Goal: Book appointment/travel/reservation: Book appointment/travel/reservation

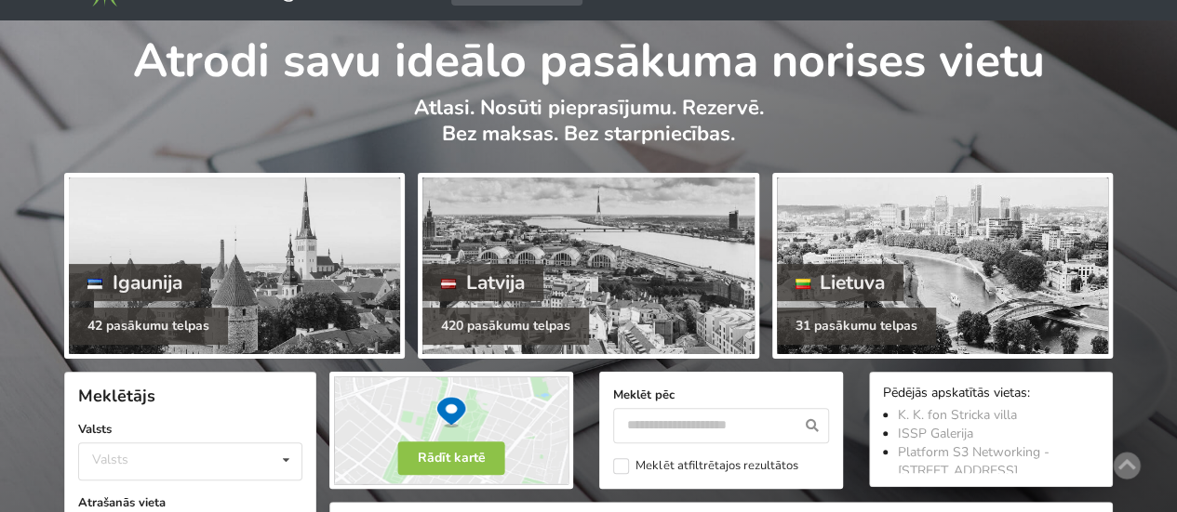
scroll to position [93, 0]
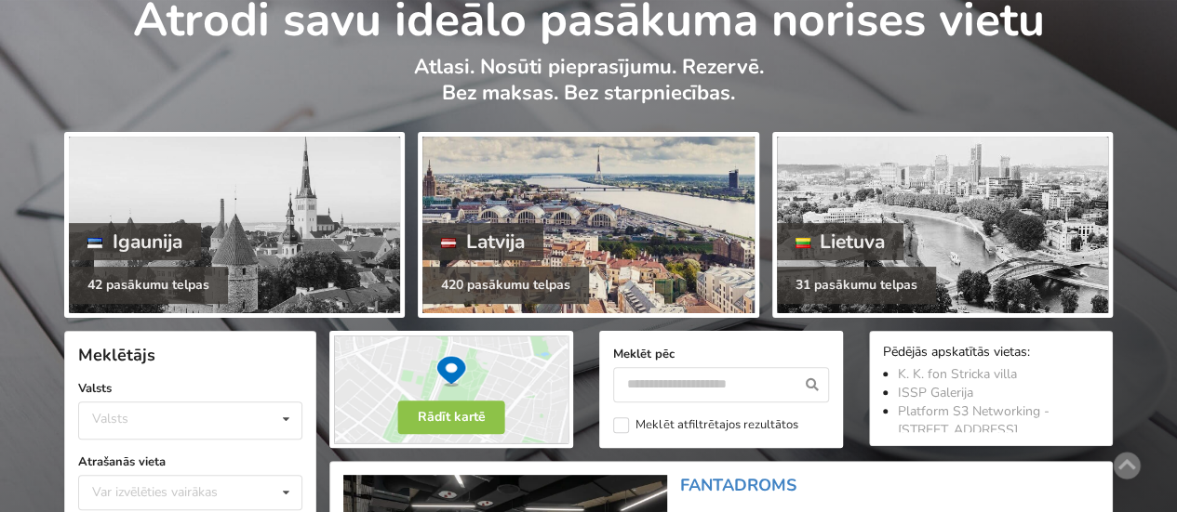
click at [527, 230] on div "Latvija" at bounding box center [482, 241] width 121 height 37
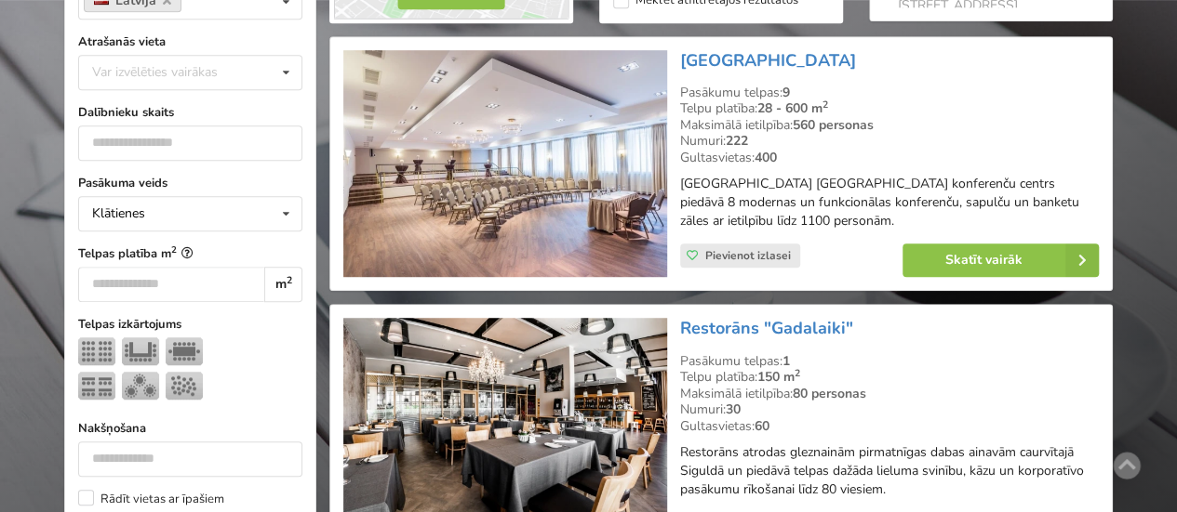
scroll to position [558, 0]
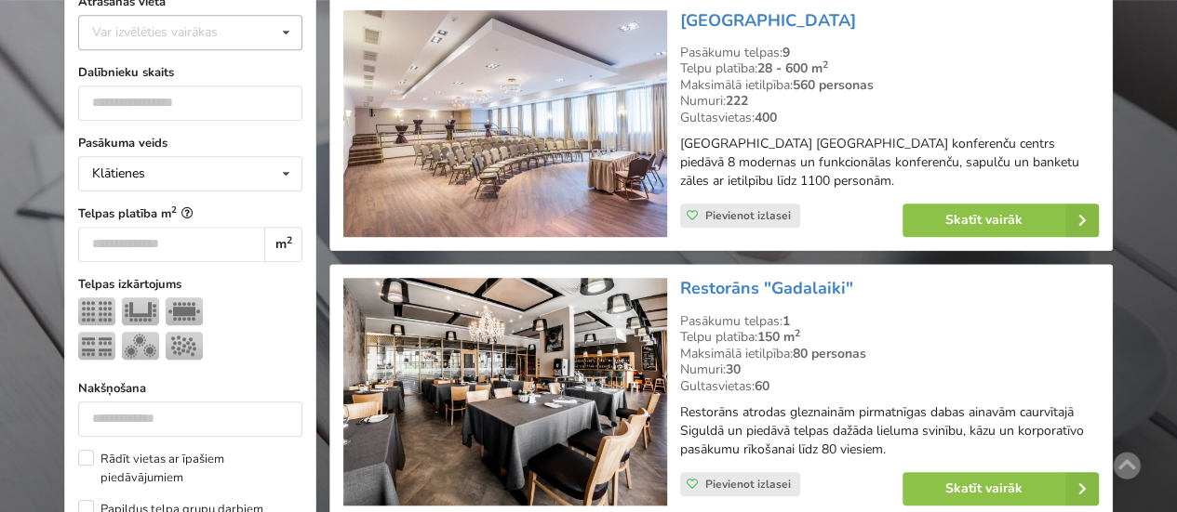
click at [196, 35] on div "Var izvēlēties vairākas" at bounding box center [173, 31] width 172 height 21
type input "*******"
click at [136, 65] on div "Vecrīga" at bounding box center [190, 66] width 222 height 34
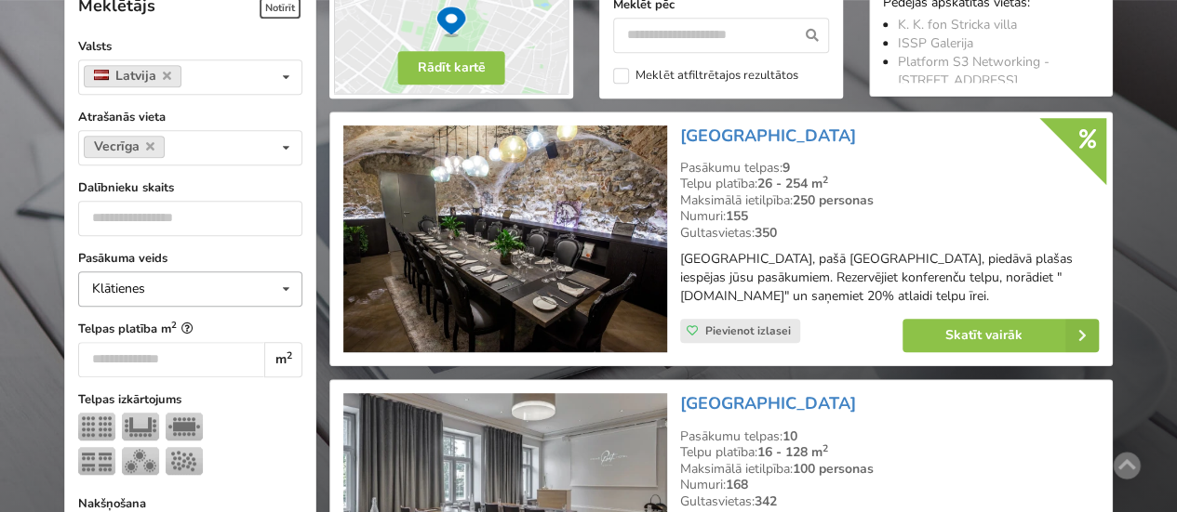
scroll to position [510, 0]
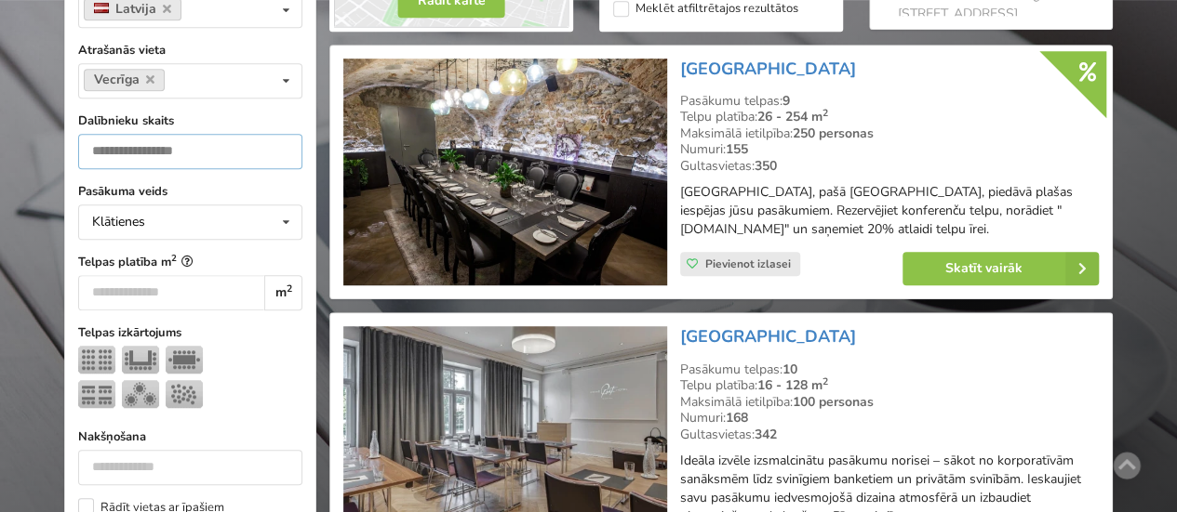
click at [219, 153] on input "number" at bounding box center [190, 151] width 224 height 35
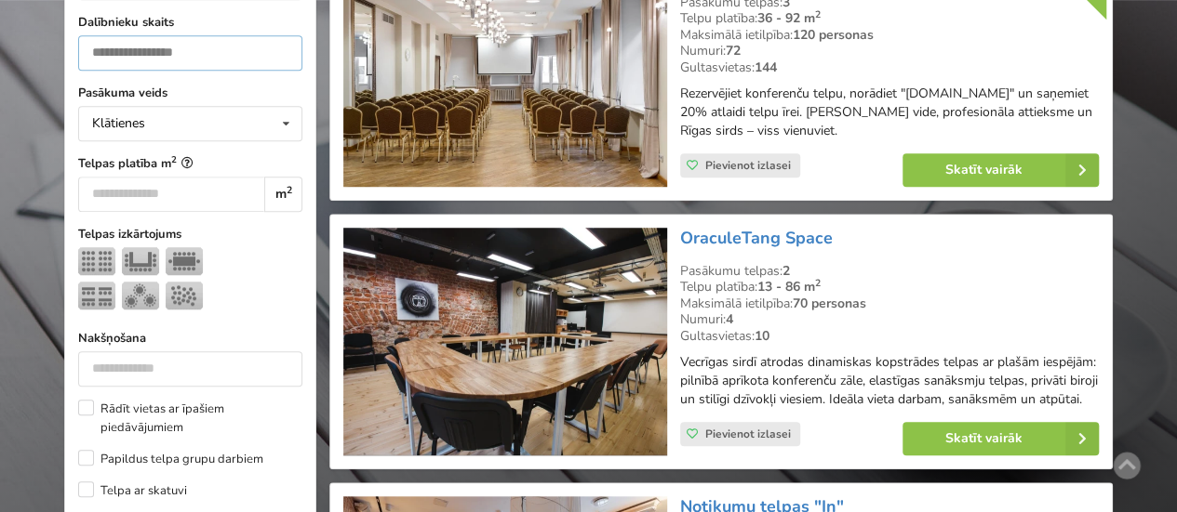
scroll to position [696, 0]
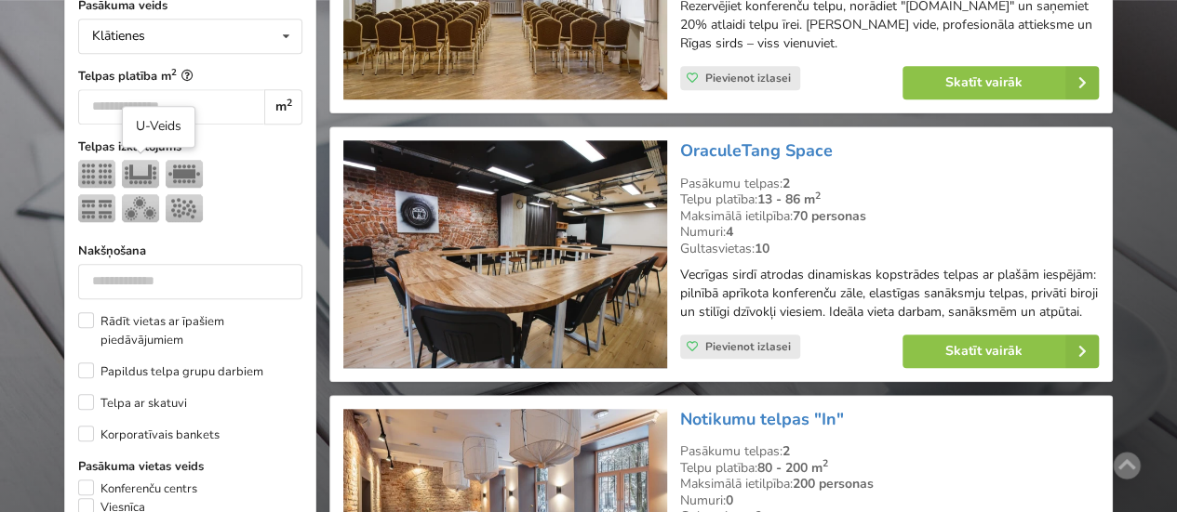
type input "**"
click at [148, 170] on img at bounding box center [140, 174] width 37 height 28
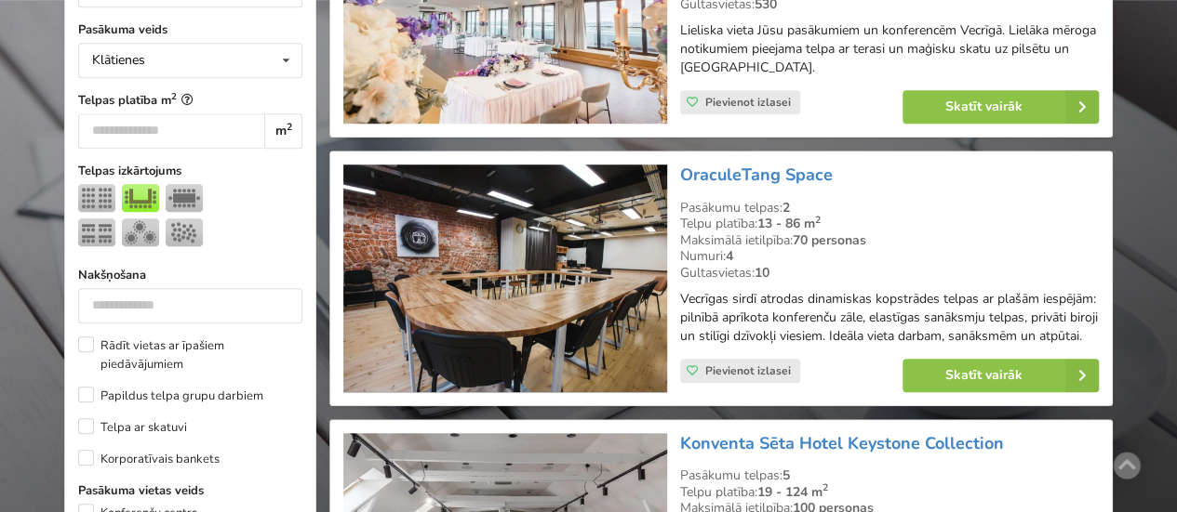
scroll to position [696, 0]
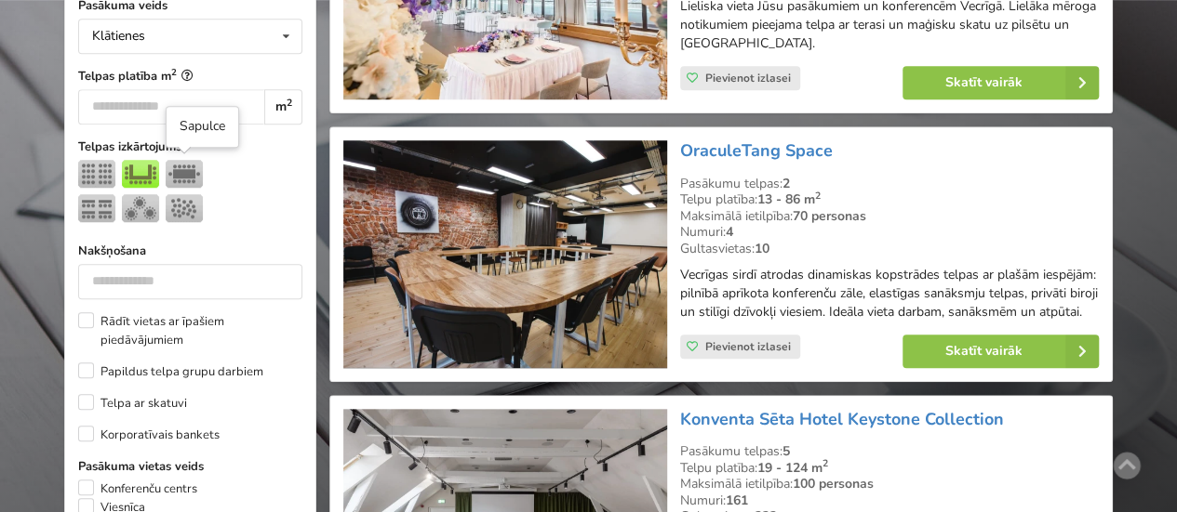
click at [187, 169] on img at bounding box center [184, 174] width 37 height 28
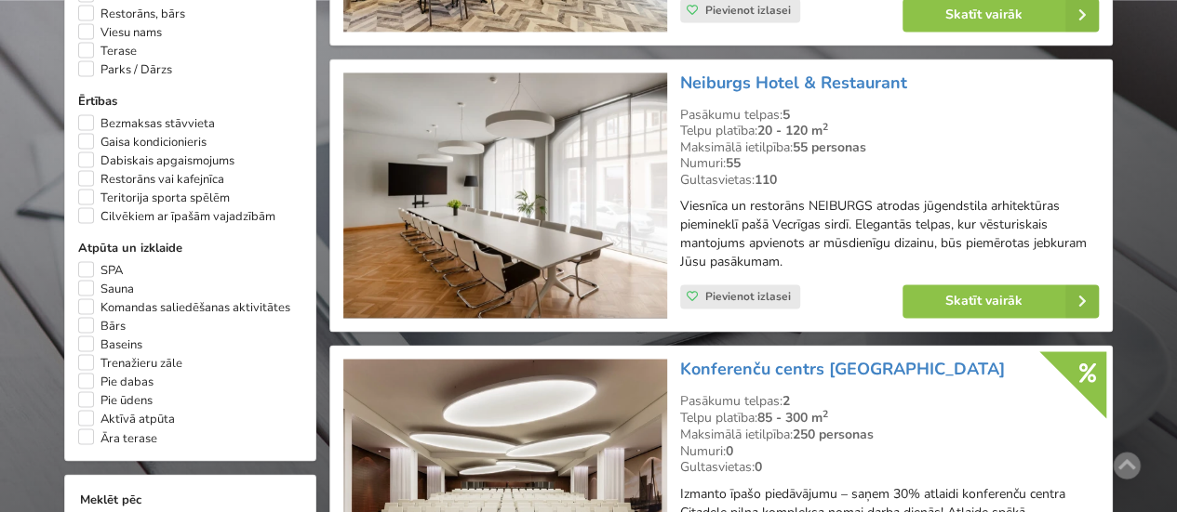
scroll to position [1440, 0]
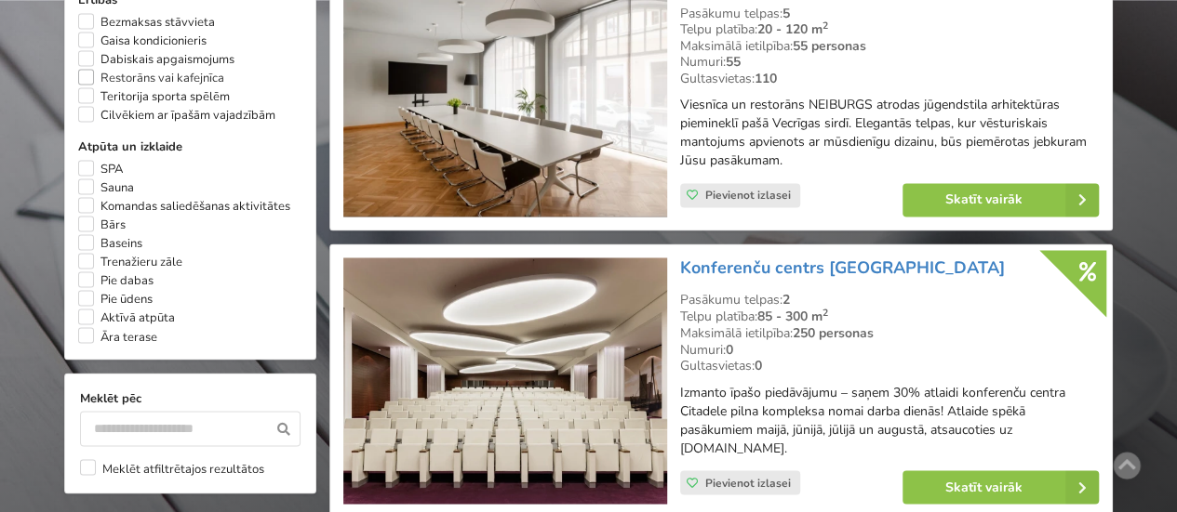
click at [86, 83] on label "Restorāns vai kafejnīca" at bounding box center [151, 78] width 146 height 19
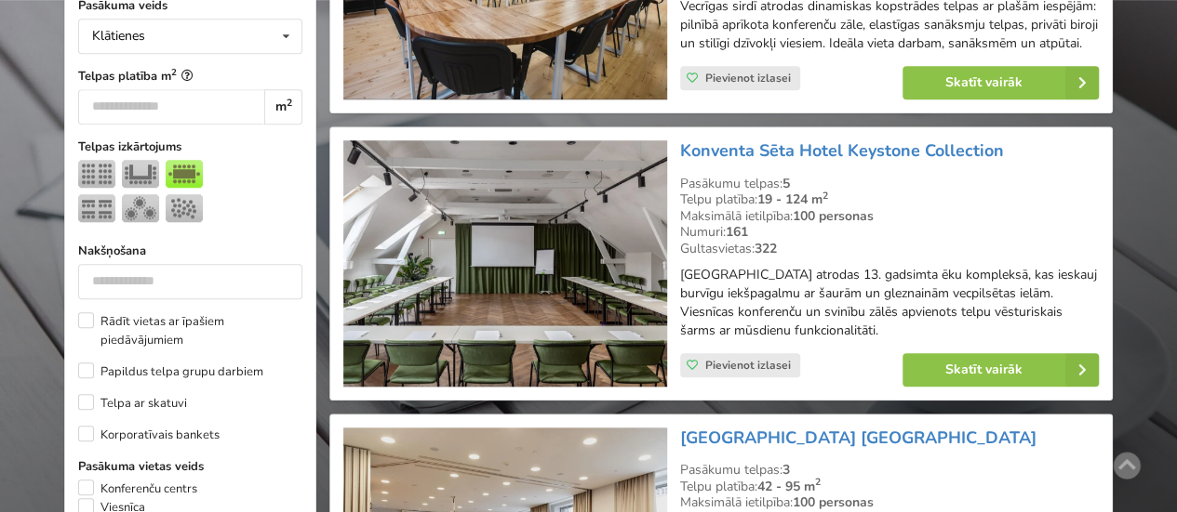
scroll to position [789, 0]
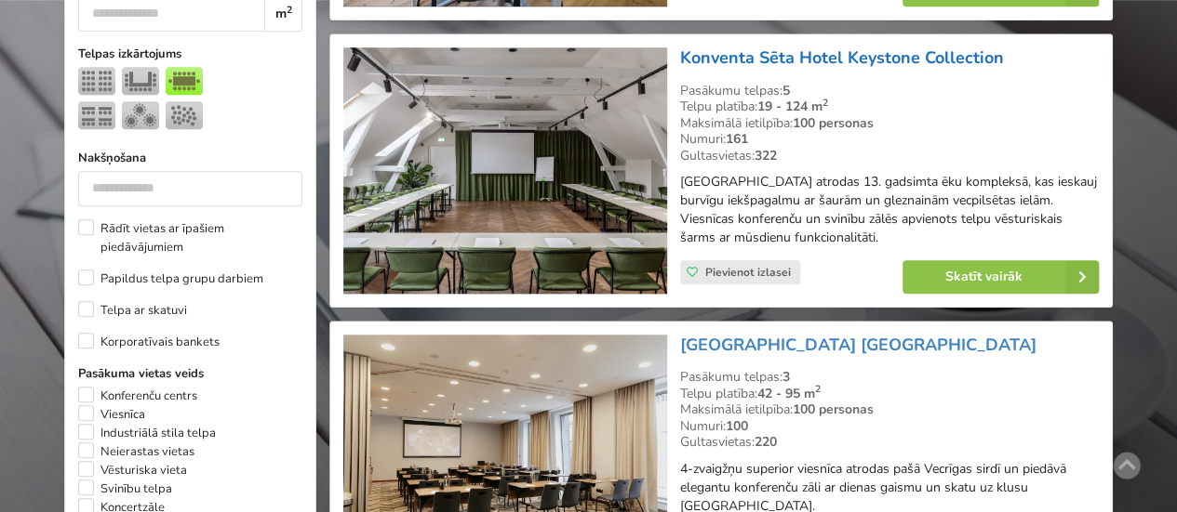
click at [755, 69] on link "Konventa Sēta Hotel Keystone Collection" at bounding box center [842, 58] width 324 height 22
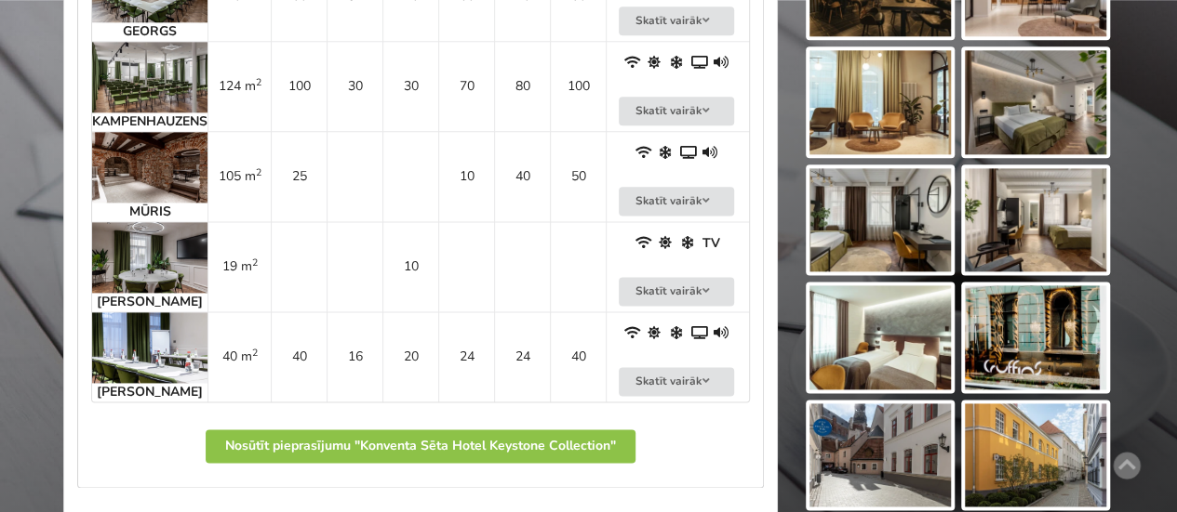
scroll to position [1209, 0]
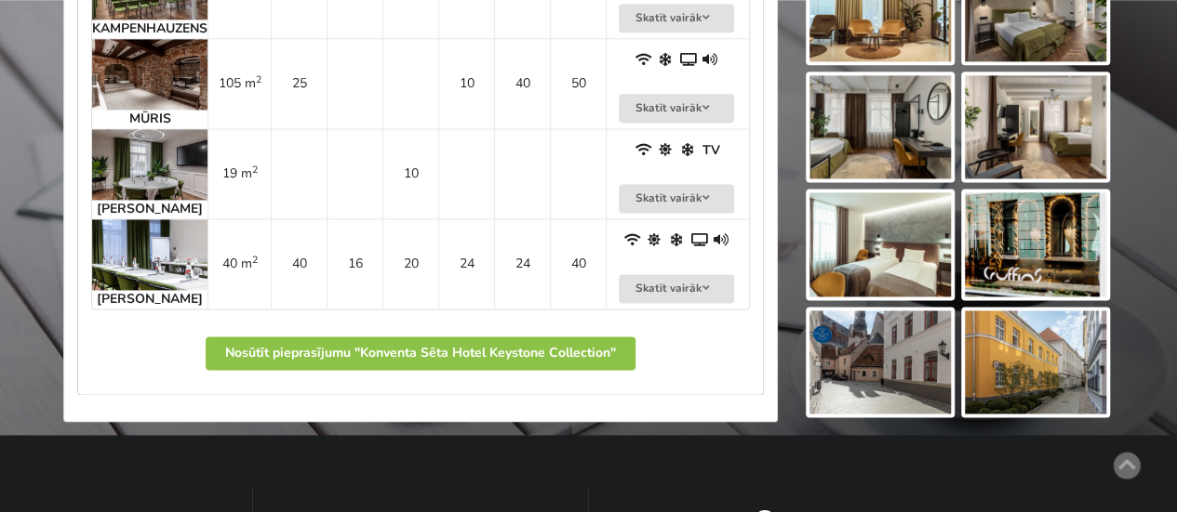
click at [156, 246] on img at bounding box center [149, 254] width 115 height 71
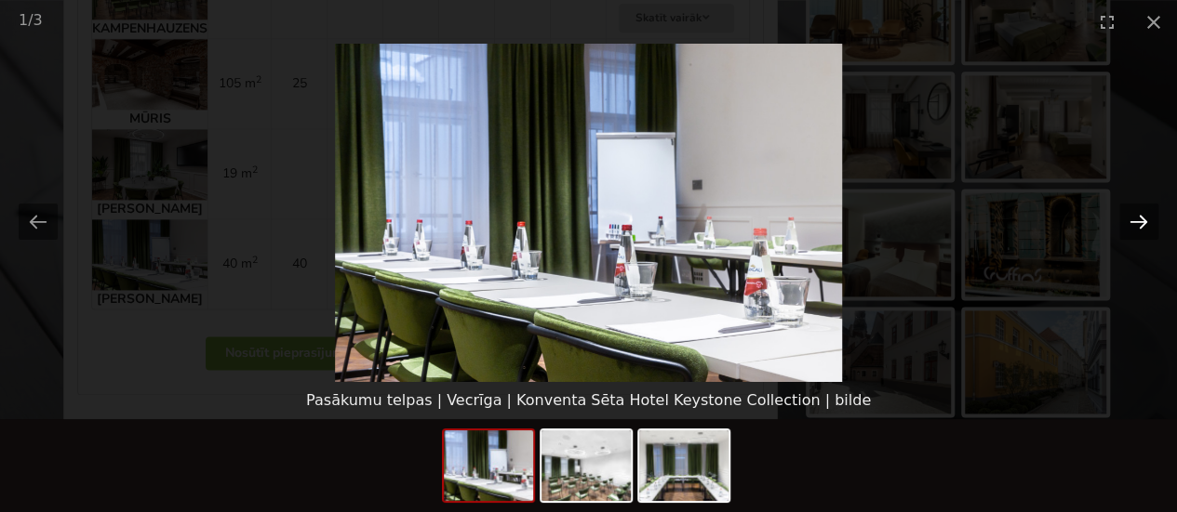
click at [1137, 220] on button "Next slide" at bounding box center [1138, 222] width 39 height 36
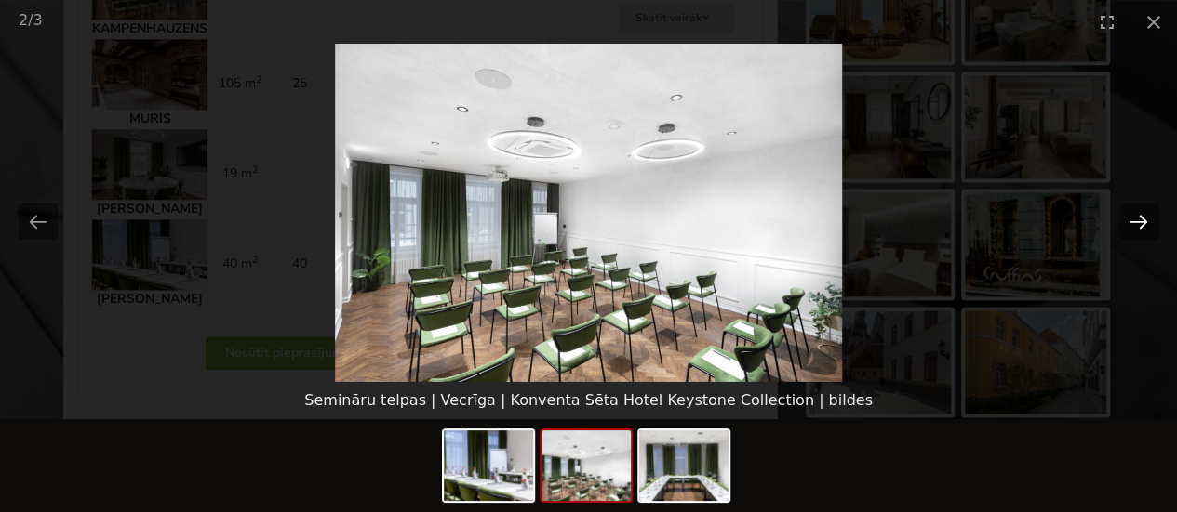
click at [1144, 220] on button "Next slide" at bounding box center [1138, 222] width 39 height 36
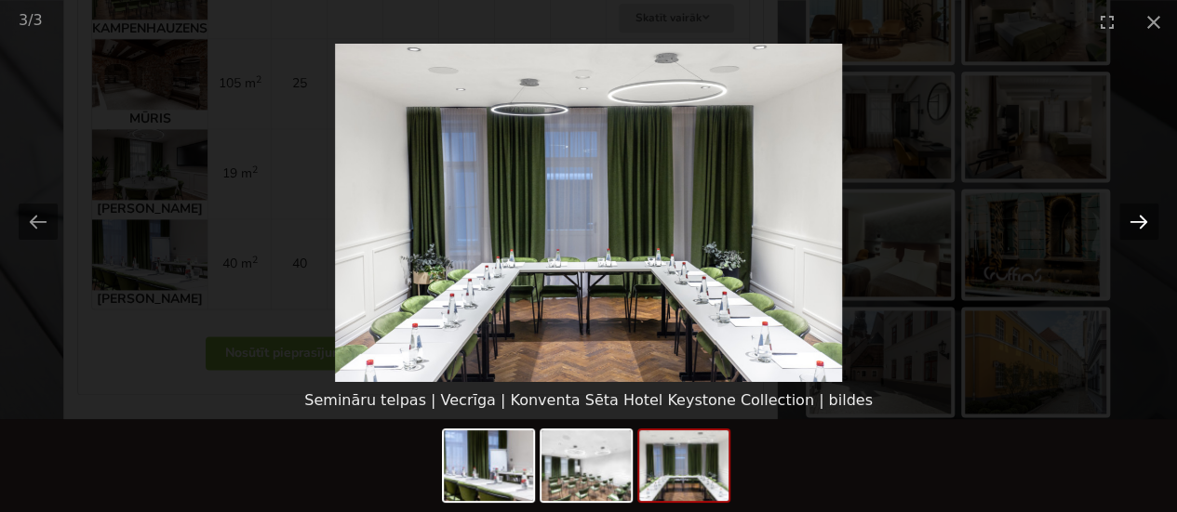
click at [1143, 220] on button "Next slide" at bounding box center [1138, 222] width 39 height 36
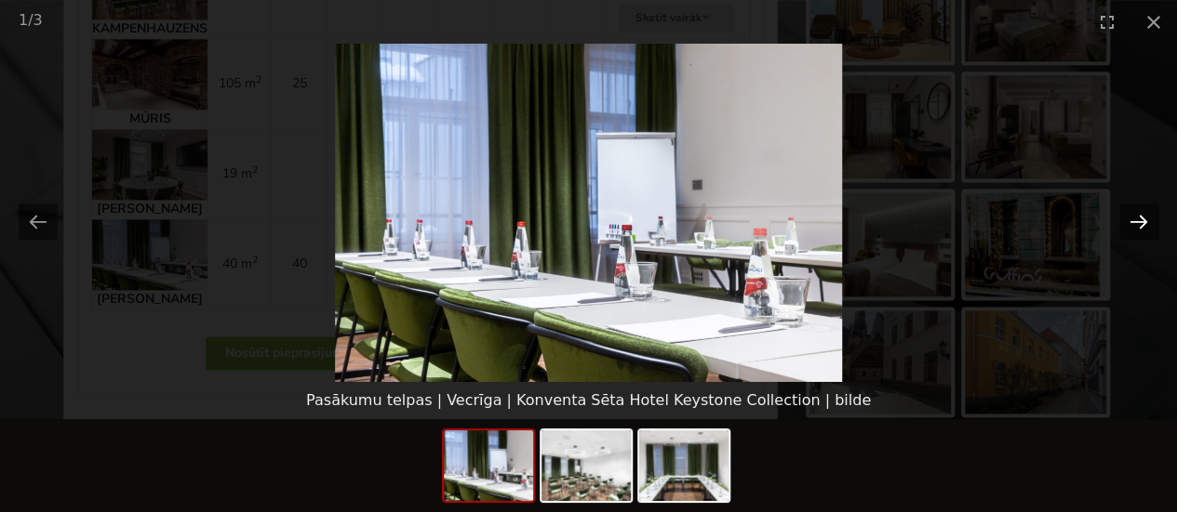
click at [1143, 220] on button "Next slide" at bounding box center [1138, 222] width 39 height 36
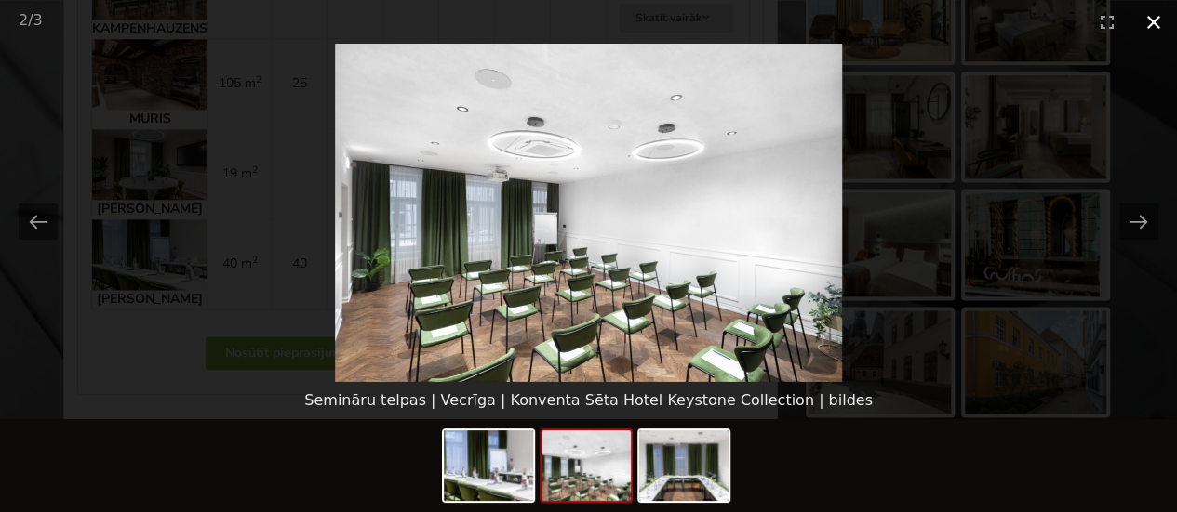
click at [1153, 21] on button "Close gallery" at bounding box center [1153, 22] width 47 height 44
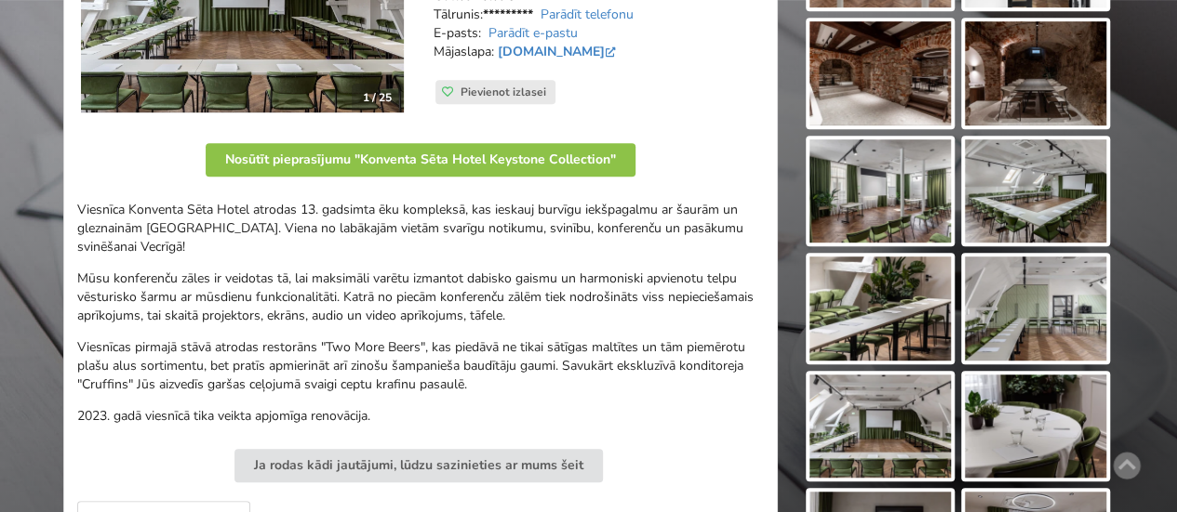
scroll to position [372, 0]
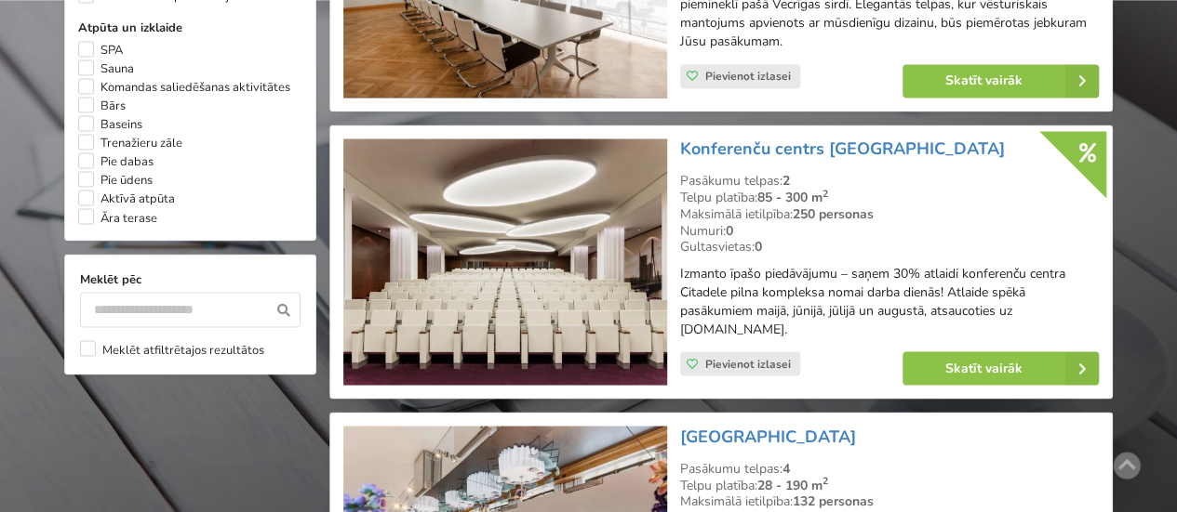
scroll to position [1626, 0]
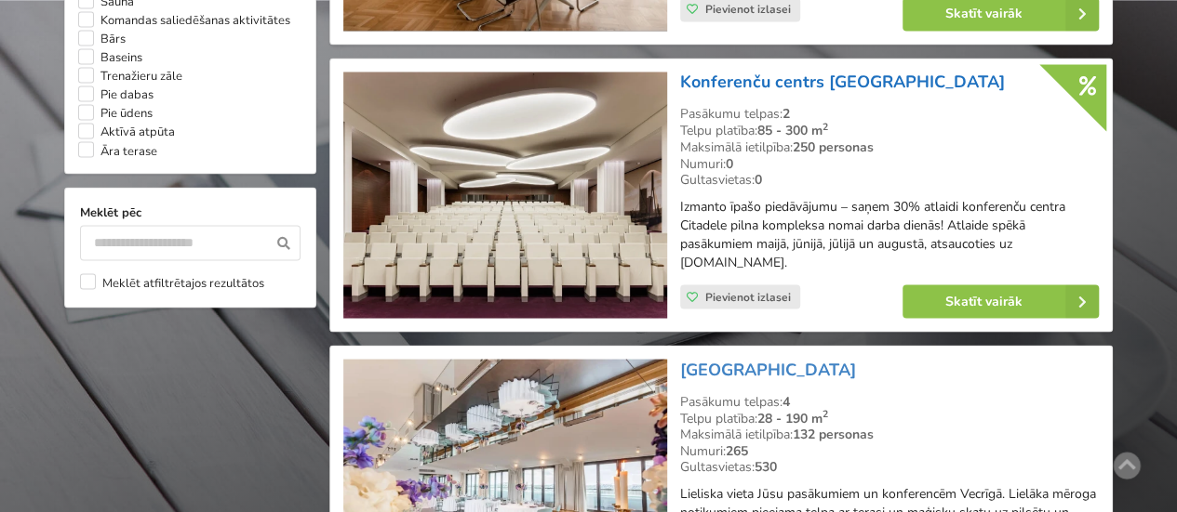
click at [727, 90] on link "Konferenču centrs [GEOGRAPHIC_DATA]" at bounding box center [842, 82] width 325 height 22
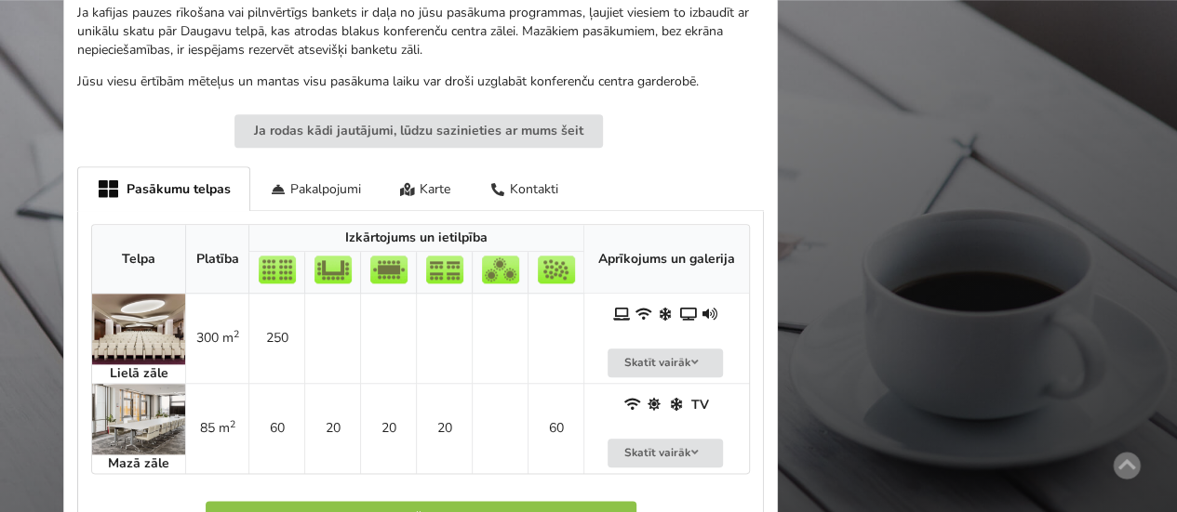
scroll to position [930, 0]
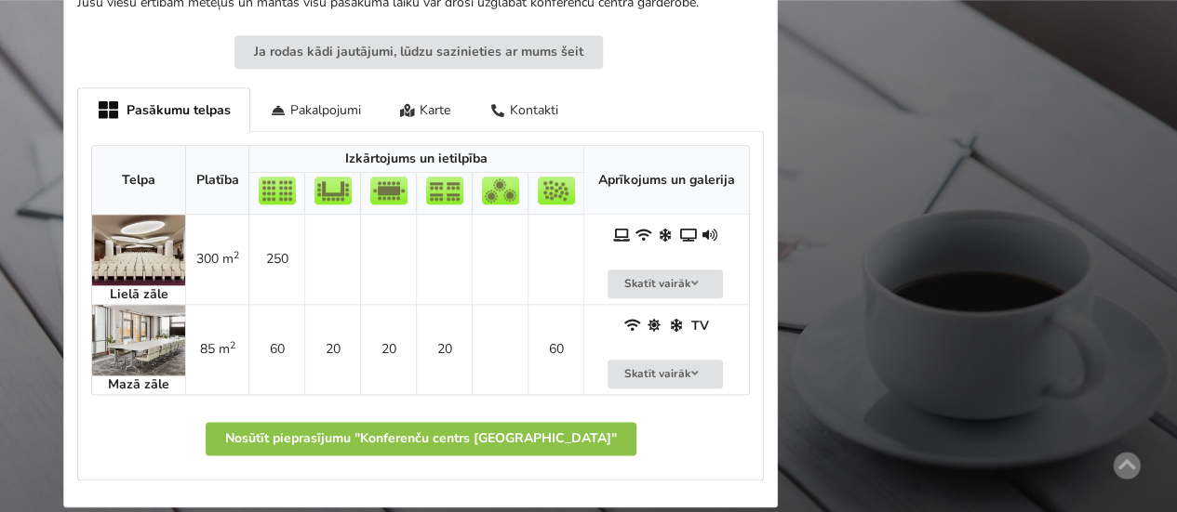
click at [126, 336] on img at bounding box center [138, 340] width 93 height 71
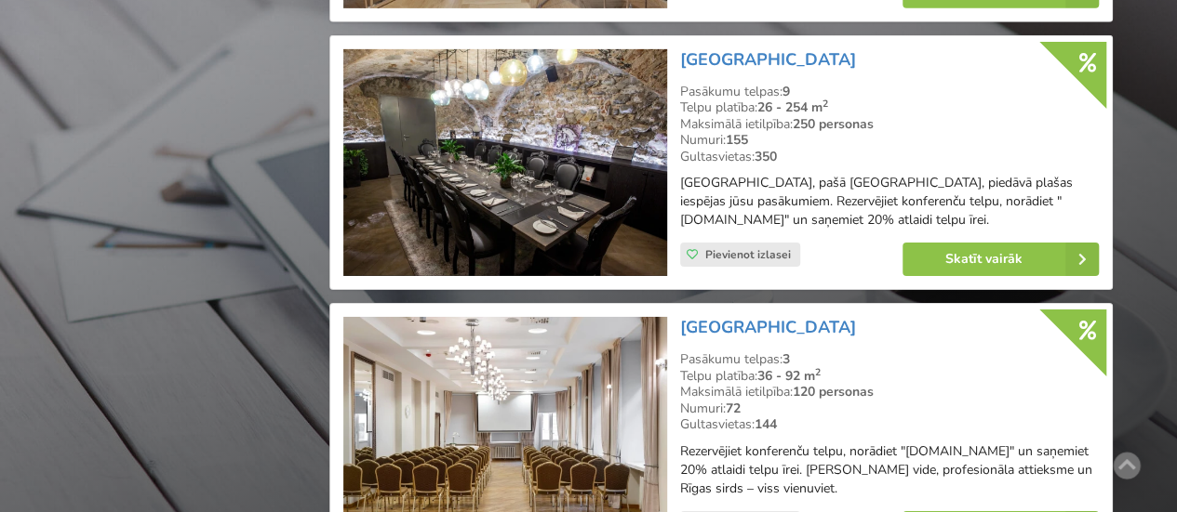
scroll to position [3021, 0]
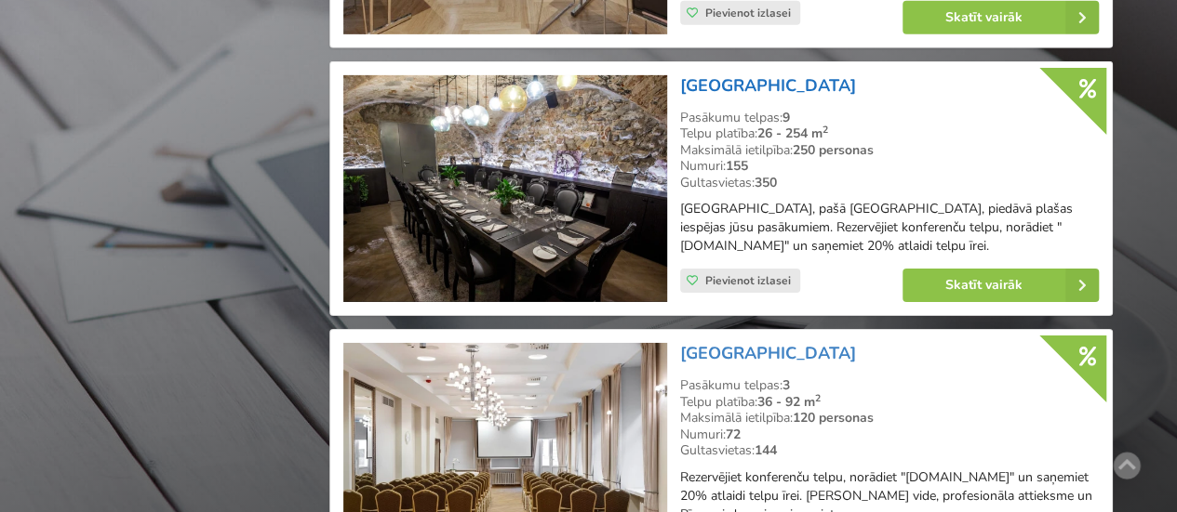
click at [726, 75] on link "[GEOGRAPHIC_DATA]" at bounding box center [768, 85] width 176 height 22
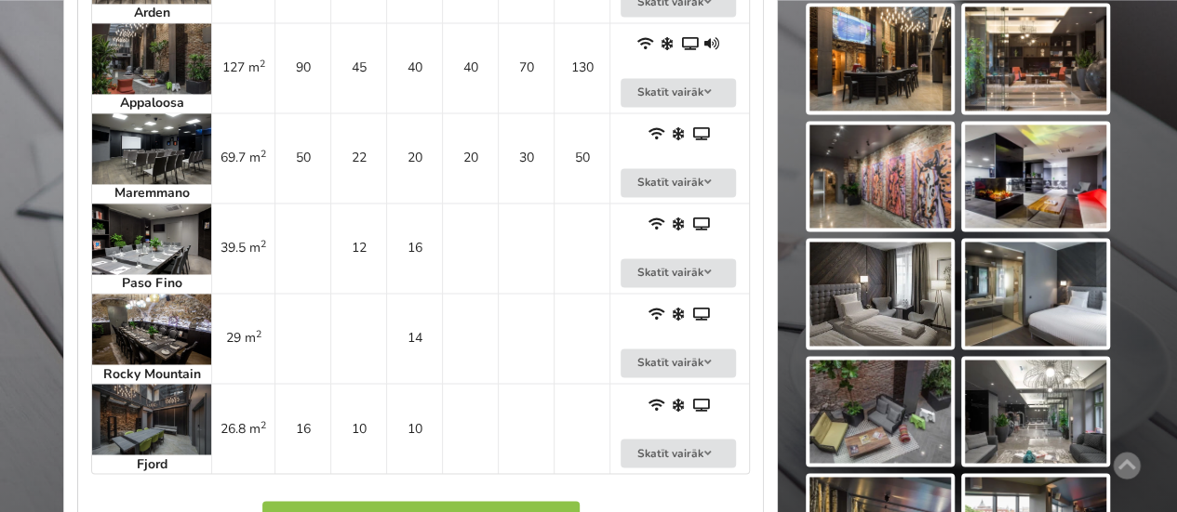
scroll to position [1302, 0]
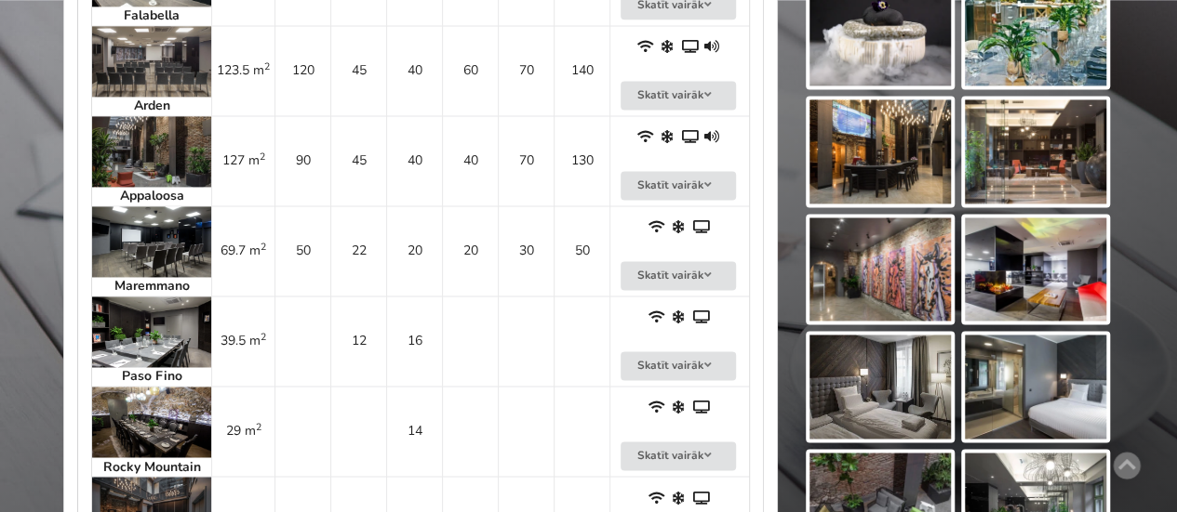
click at [158, 317] on img at bounding box center [151, 332] width 119 height 71
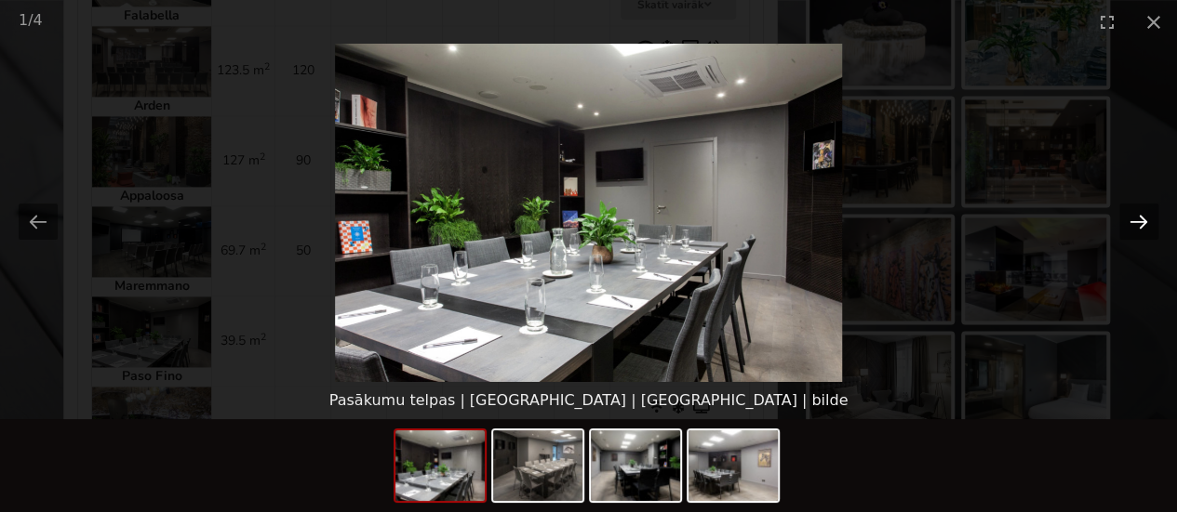
click at [1137, 219] on button "Next slide" at bounding box center [1138, 222] width 39 height 36
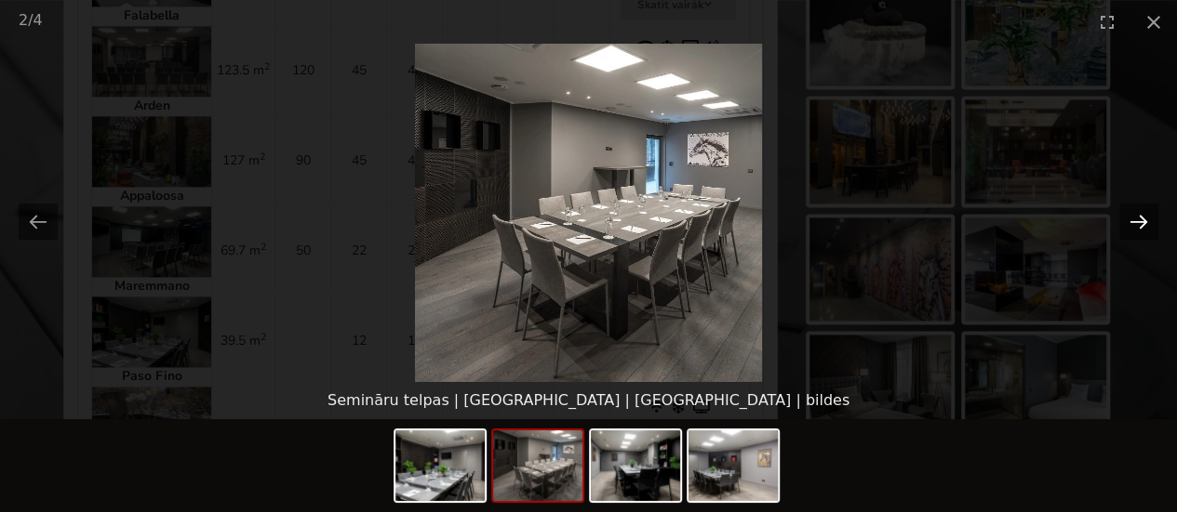
click at [1137, 219] on button "Next slide" at bounding box center [1138, 222] width 39 height 36
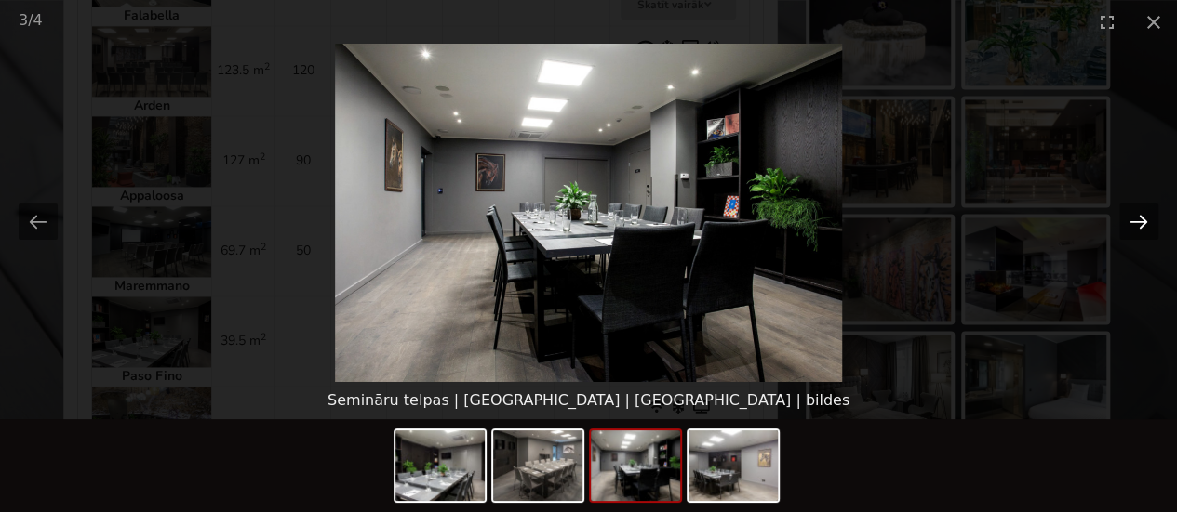
click at [1137, 219] on button "Next slide" at bounding box center [1138, 222] width 39 height 36
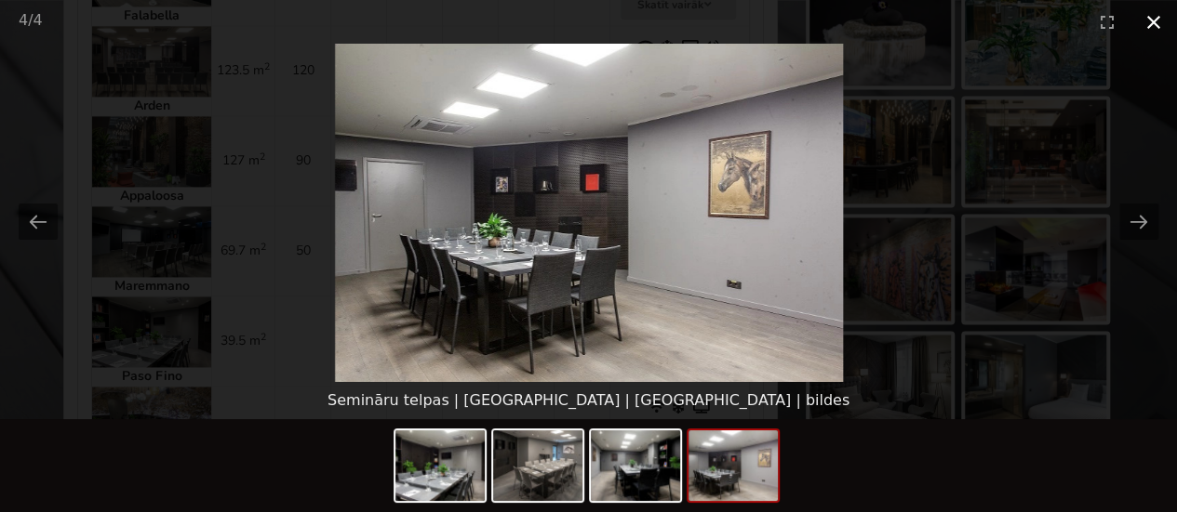
click at [1159, 16] on button "Close gallery" at bounding box center [1153, 22] width 47 height 44
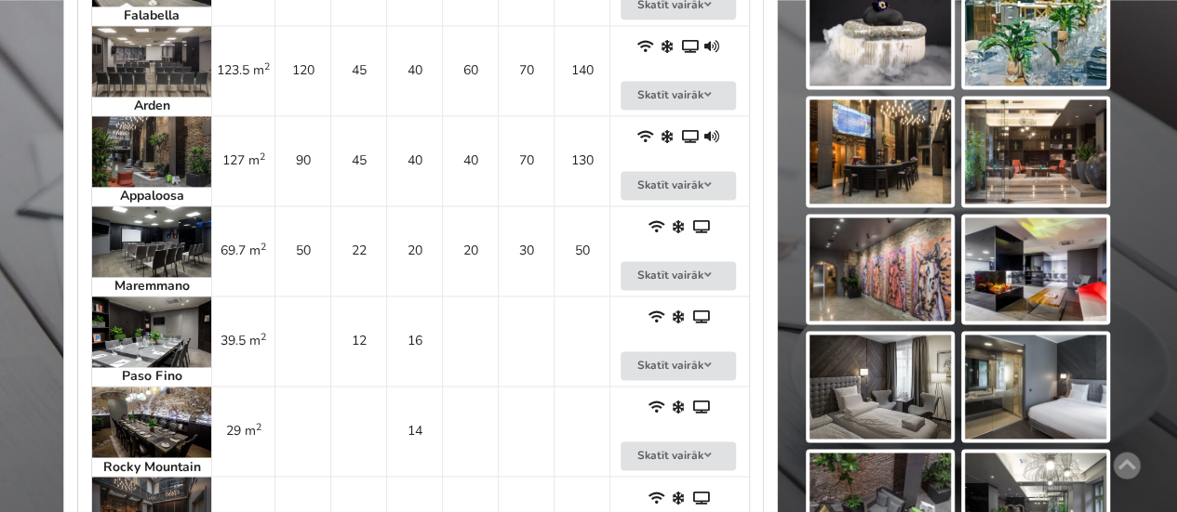
click at [149, 242] on img at bounding box center [151, 241] width 119 height 71
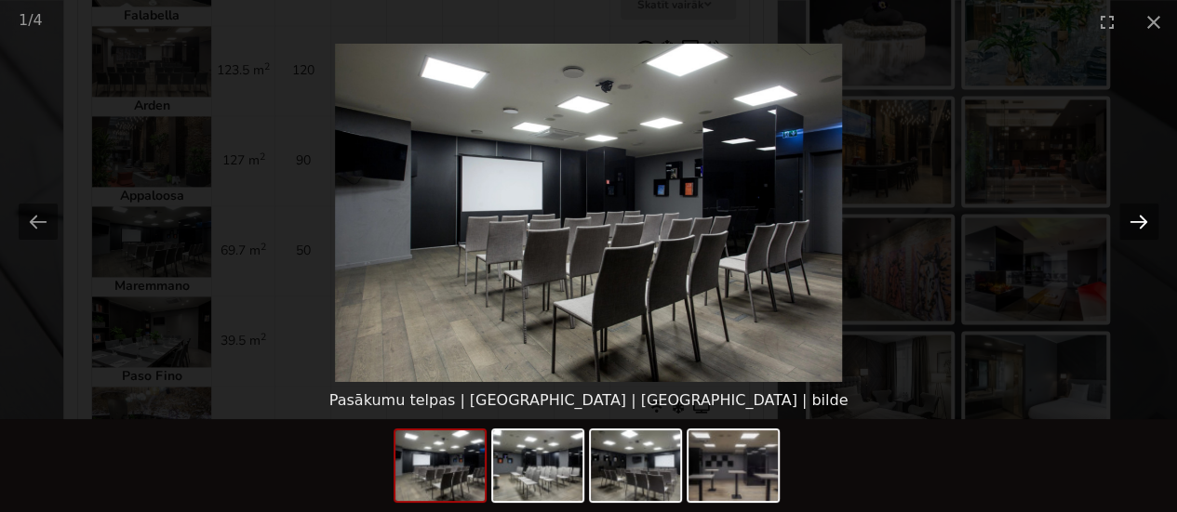
click at [1134, 211] on button "Next slide" at bounding box center [1138, 222] width 39 height 36
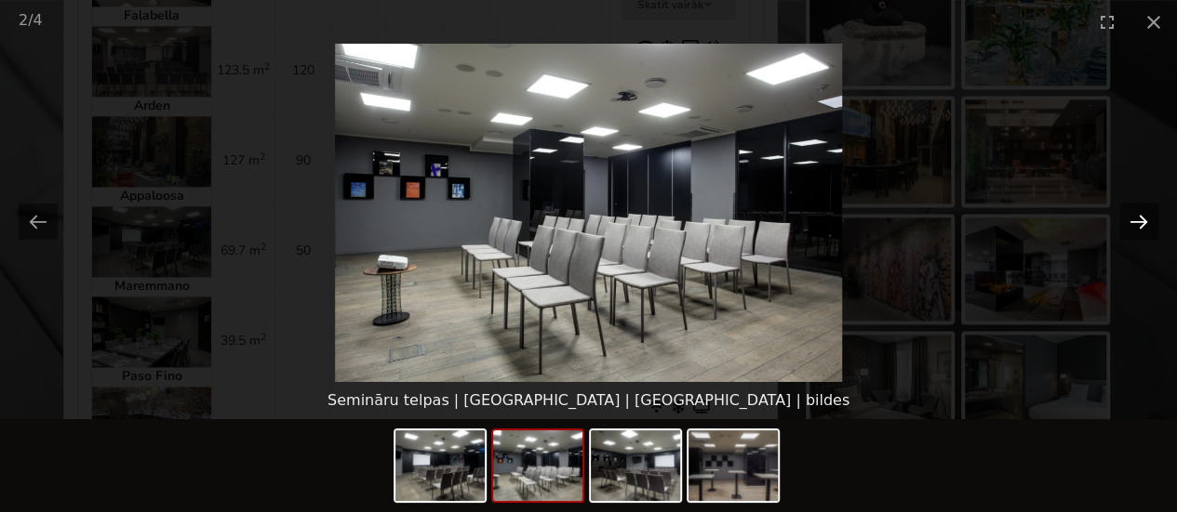
click at [1134, 211] on button "Next slide" at bounding box center [1138, 222] width 39 height 36
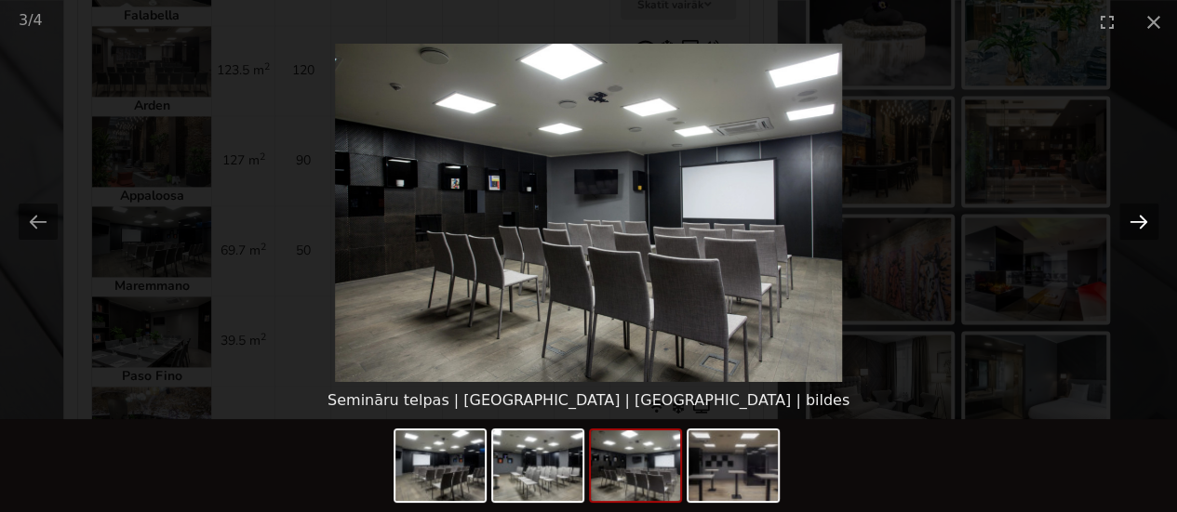
click at [1134, 213] on button "Next slide" at bounding box center [1138, 222] width 39 height 36
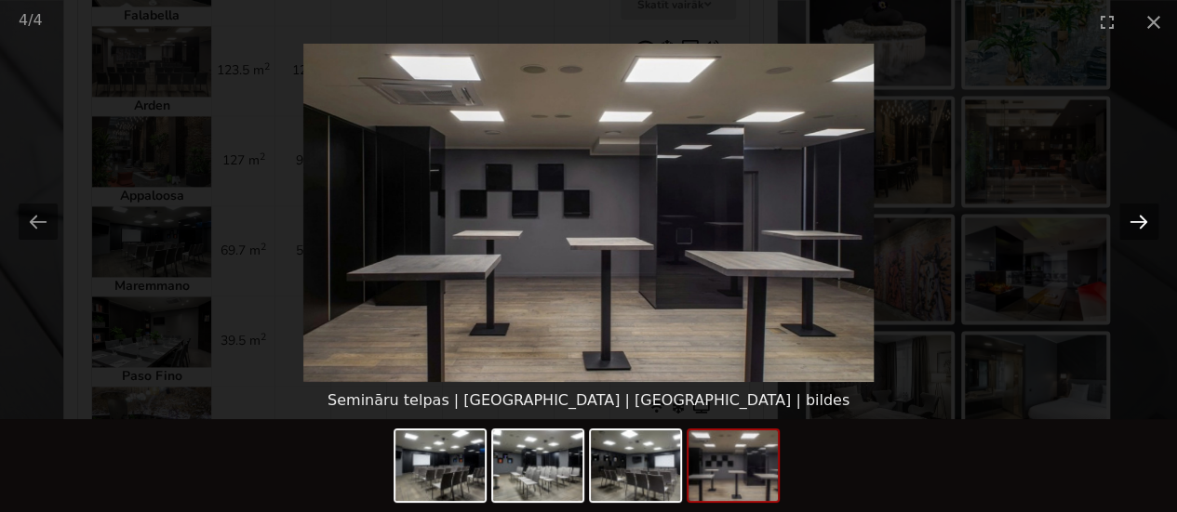
click at [1134, 213] on button "Next slide" at bounding box center [1138, 222] width 39 height 36
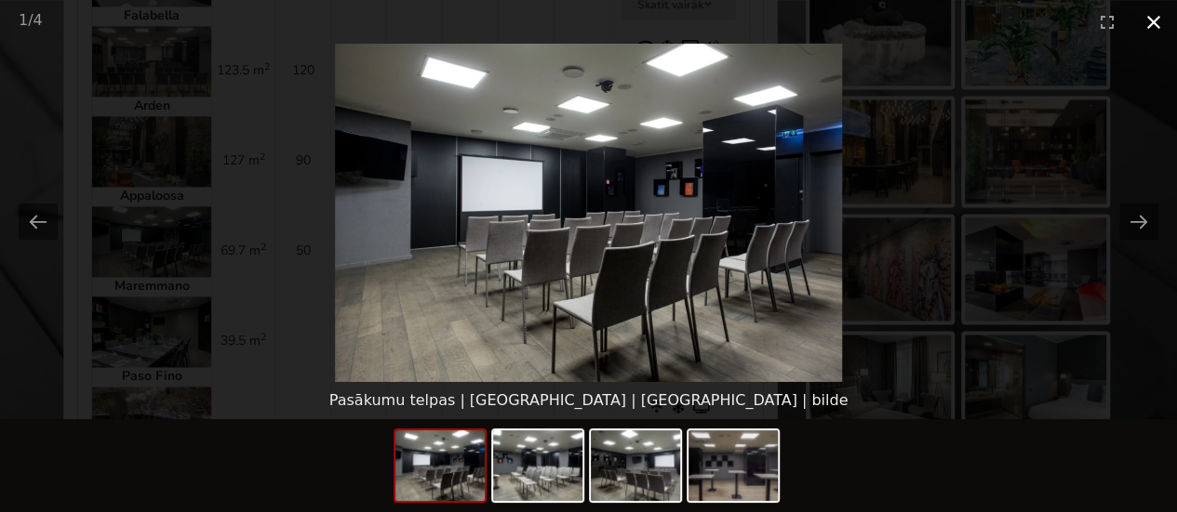
click at [1159, 18] on button "Close gallery" at bounding box center [1153, 22] width 47 height 44
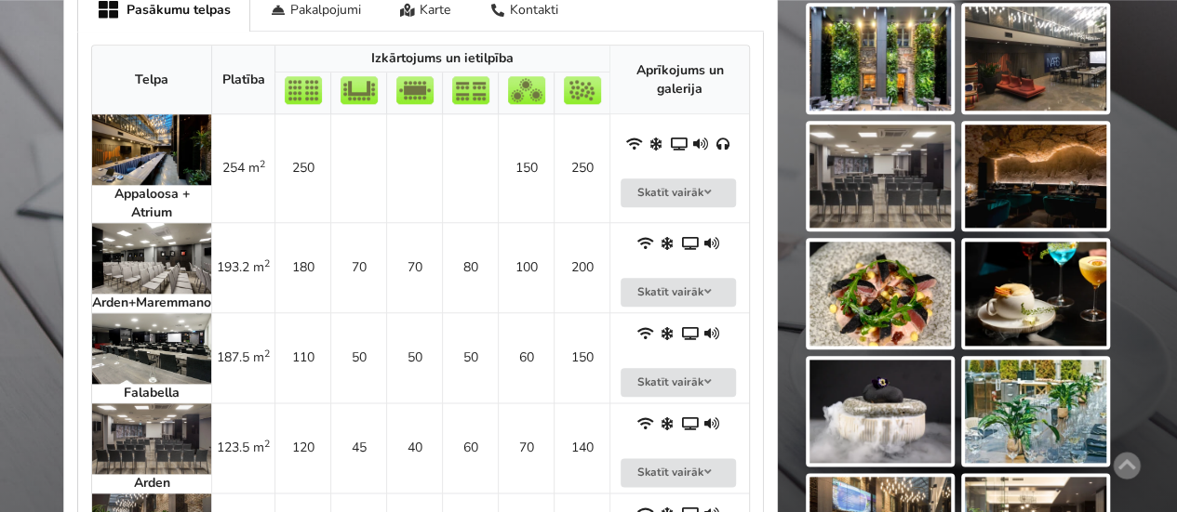
scroll to position [837, 0]
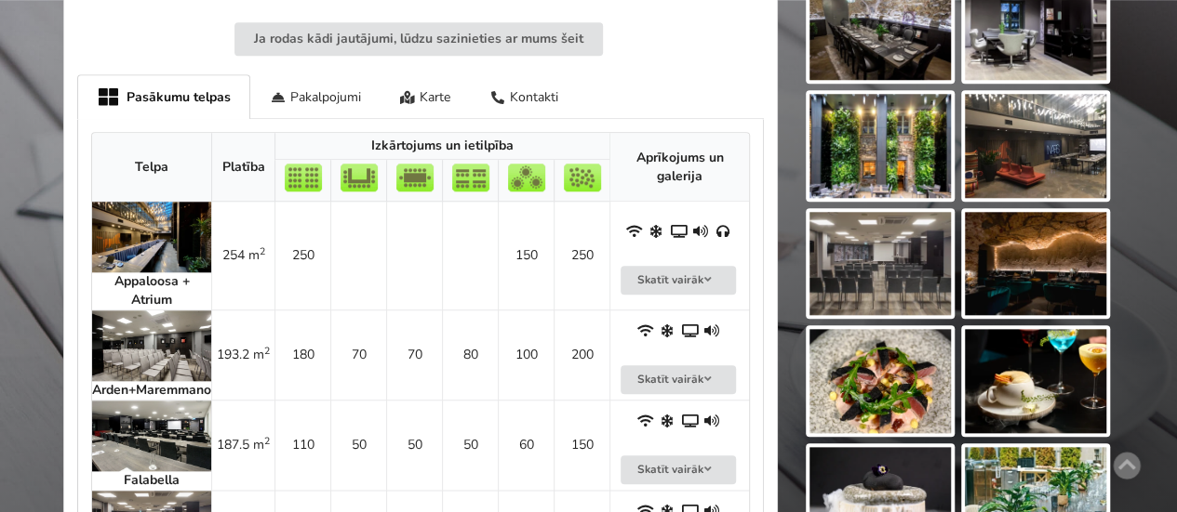
click at [872, 155] on img at bounding box center [879, 146] width 141 height 104
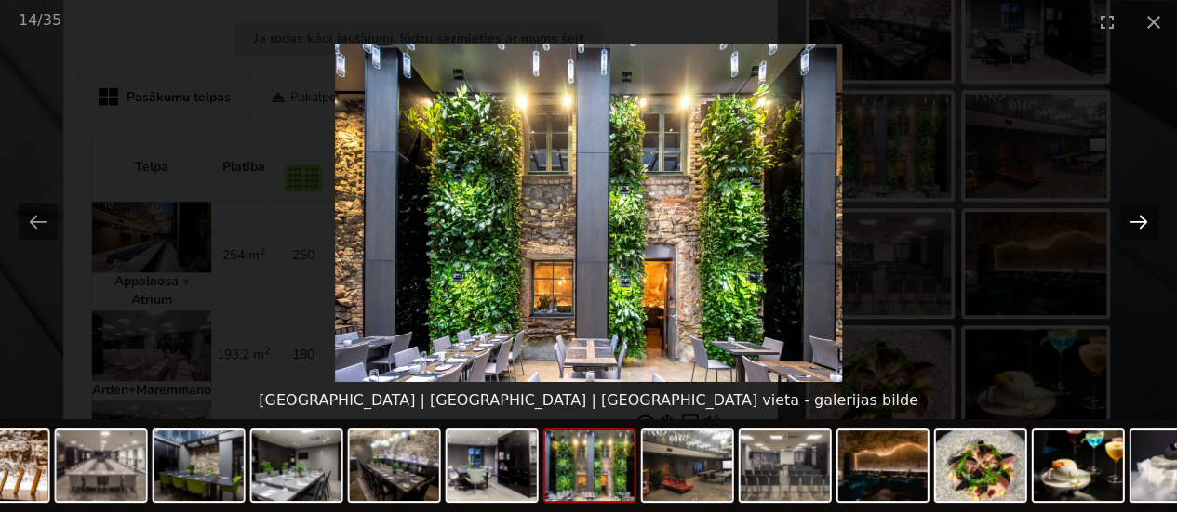
click at [1133, 221] on button "Next slide" at bounding box center [1138, 222] width 39 height 36
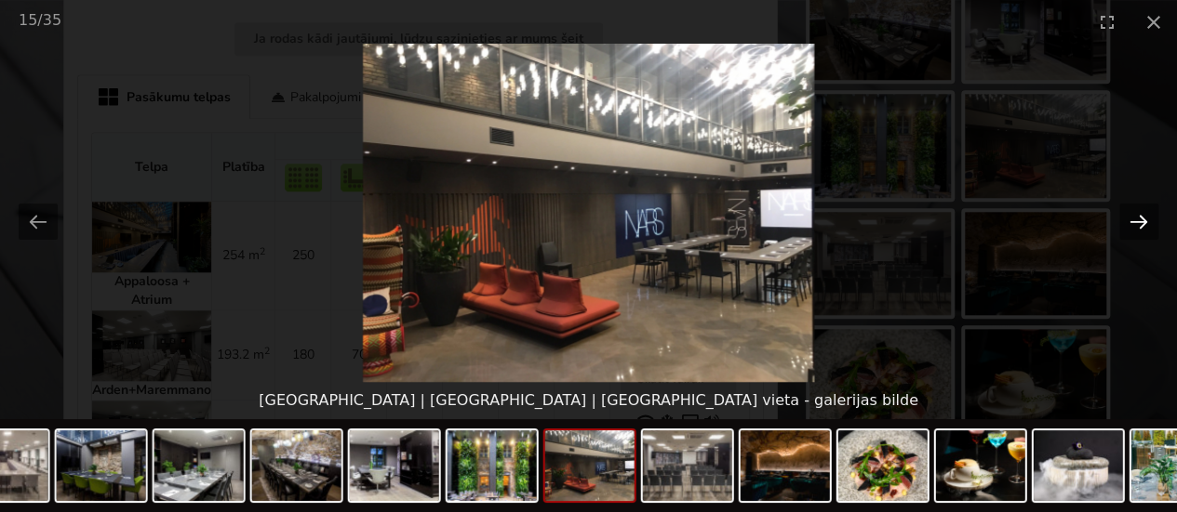
click at [1133, 221] on button "Next slide" at bounding box center [1138, 222] width 39 height 36
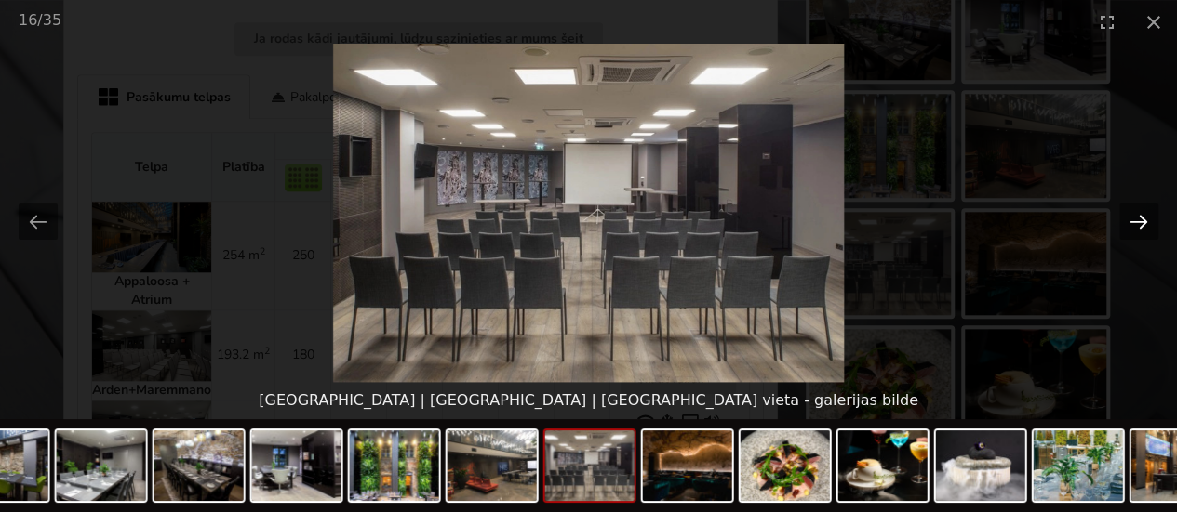
click at [1133, 221] on button "Next slide" at bounding box center [1138, 222] width 39 height 36
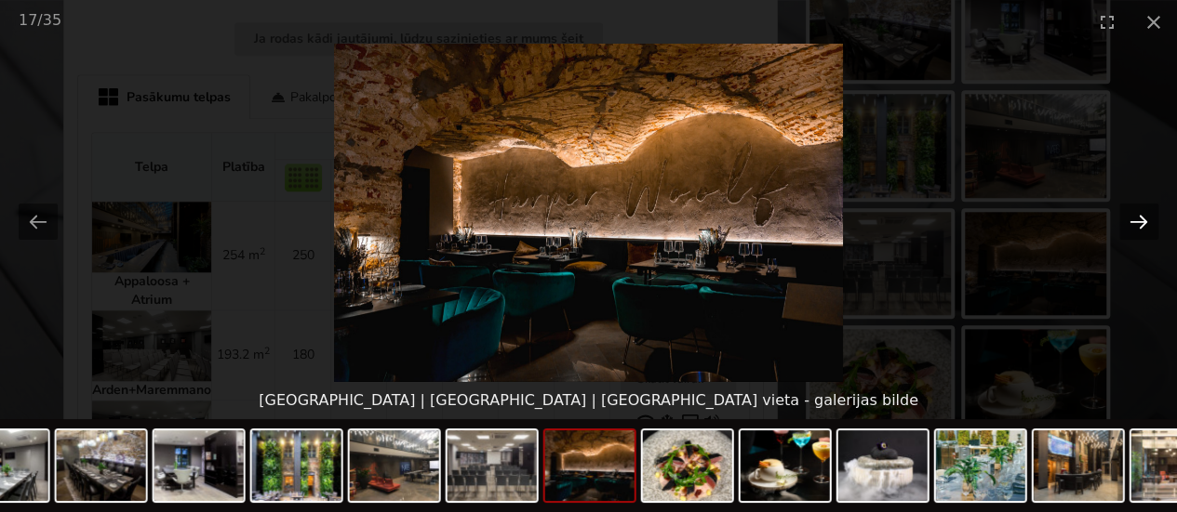
click at [1133, 221] on button "Next slide" at bounding box center [1138, 222] width 39 height 36
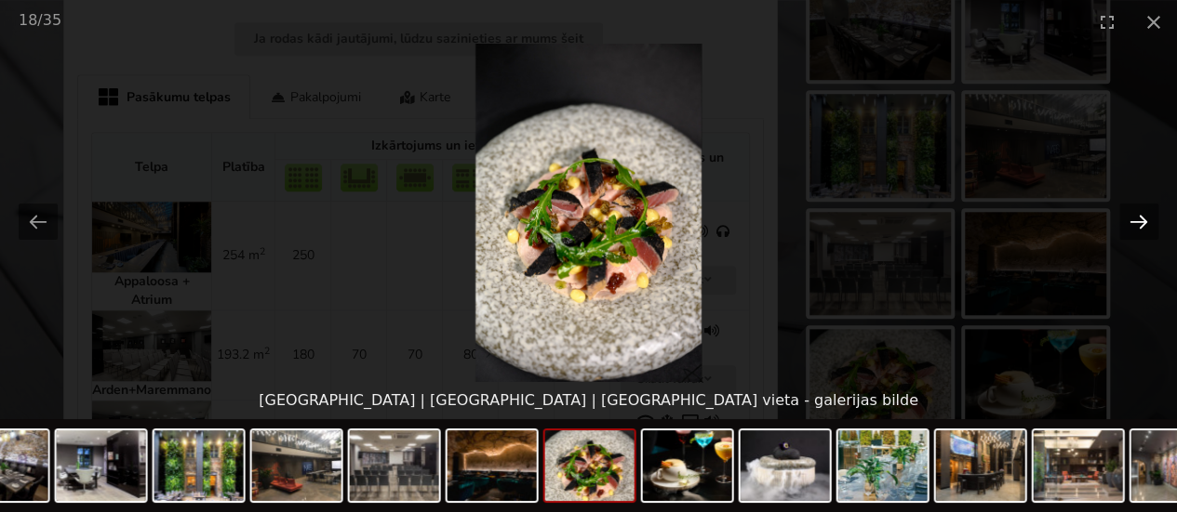
click at [1133, 221] on button "Next slide" at bounding box center [1138, 222] width 39 height 36
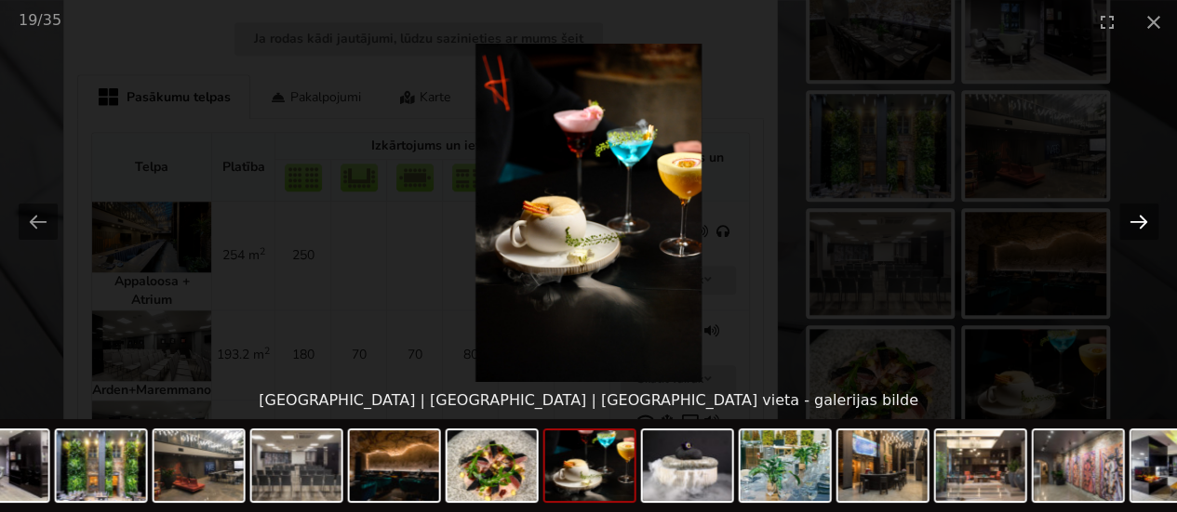
click at [1137, 221] on button "Next slide" at bounding box center [1138, 222] width 39 height 36
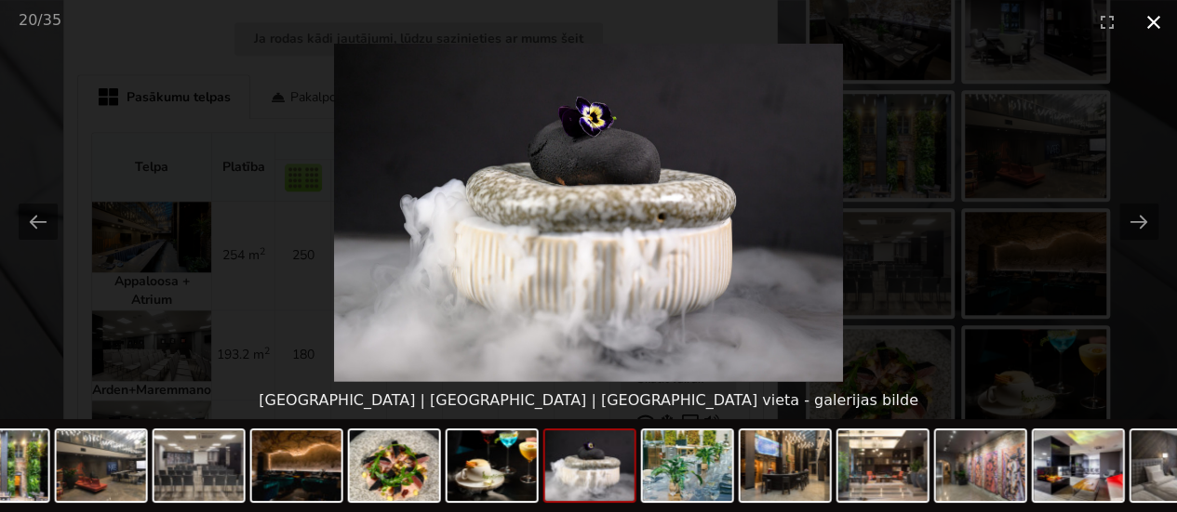
click at [1151, 27] on button "Close gallery" at bounding box center [1153, 22] width 47 height 44
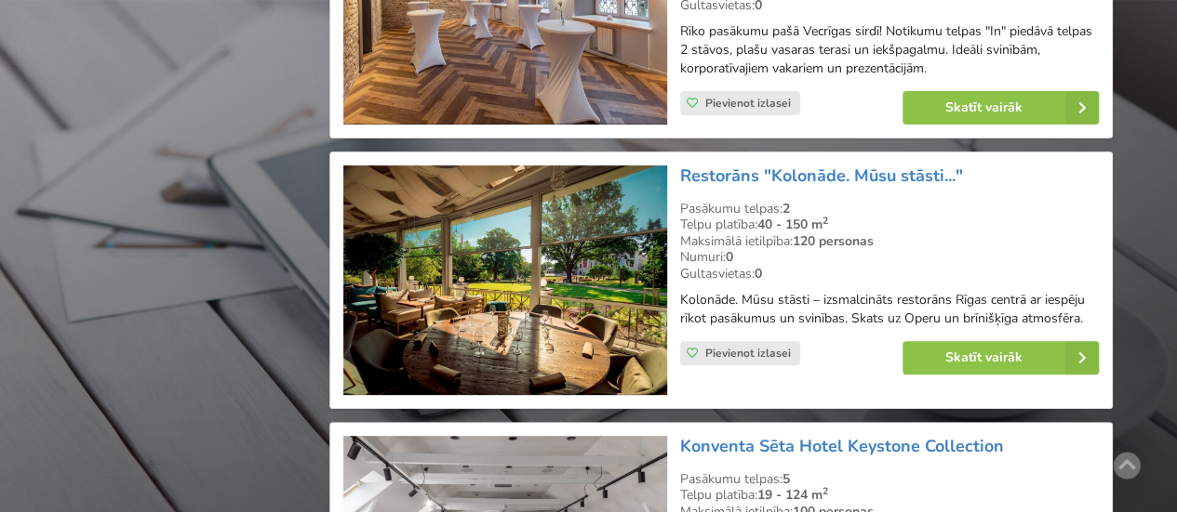
scroll to position [3765, 0]
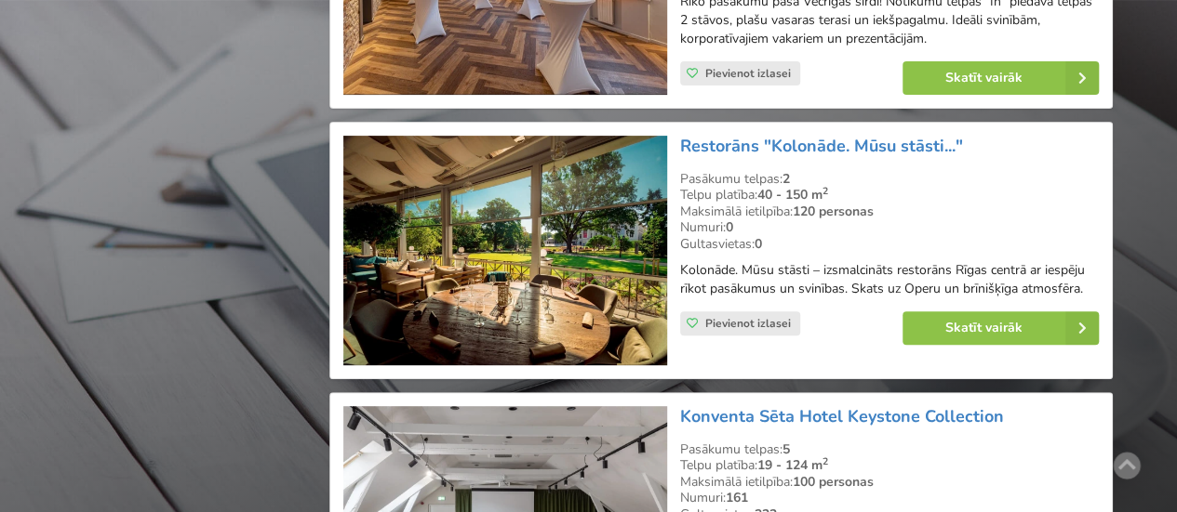
click at [836, 270] on p "Kolonāde. Mūsu stāsti – izsmalcināts restorāns Rīgas centrā ar iespēju rīkot pa…" at bounding box center [889, 279] width 419 height 37
click at [754, 135] on link "Restorāns "Kolonāde. Mūsu stāsti..."" at bounding box center [821, 146] width 283 height 22
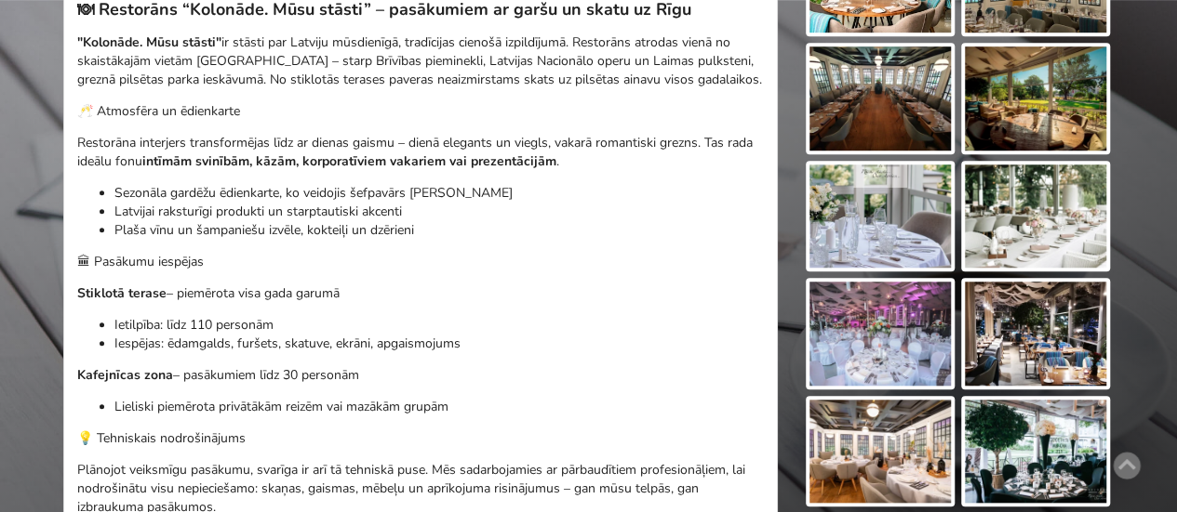
scroll to position [558, 0]
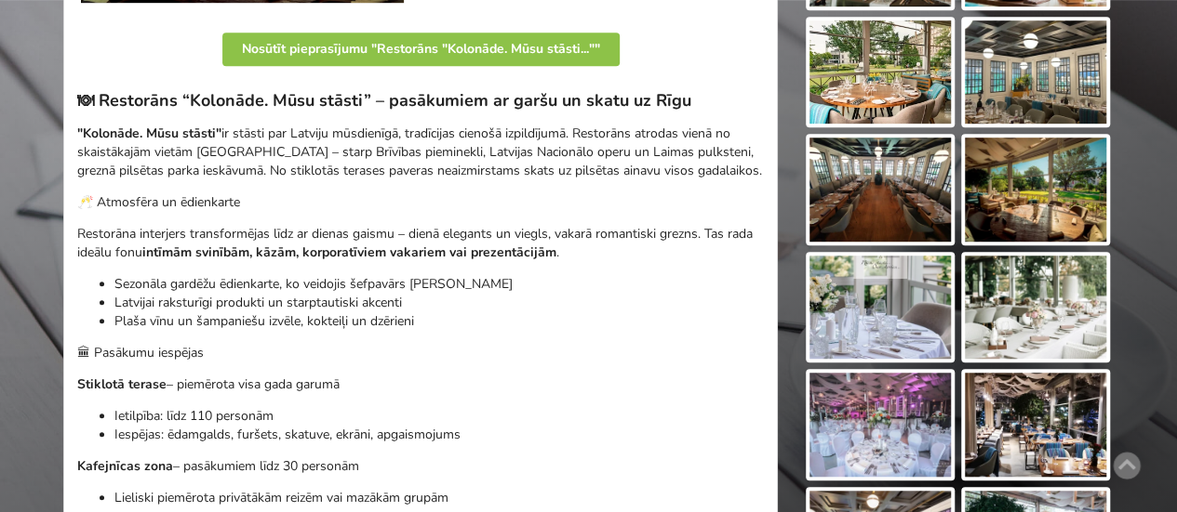
click at [885, 87] on img at bounding box center [879, 72] width 141 height 104
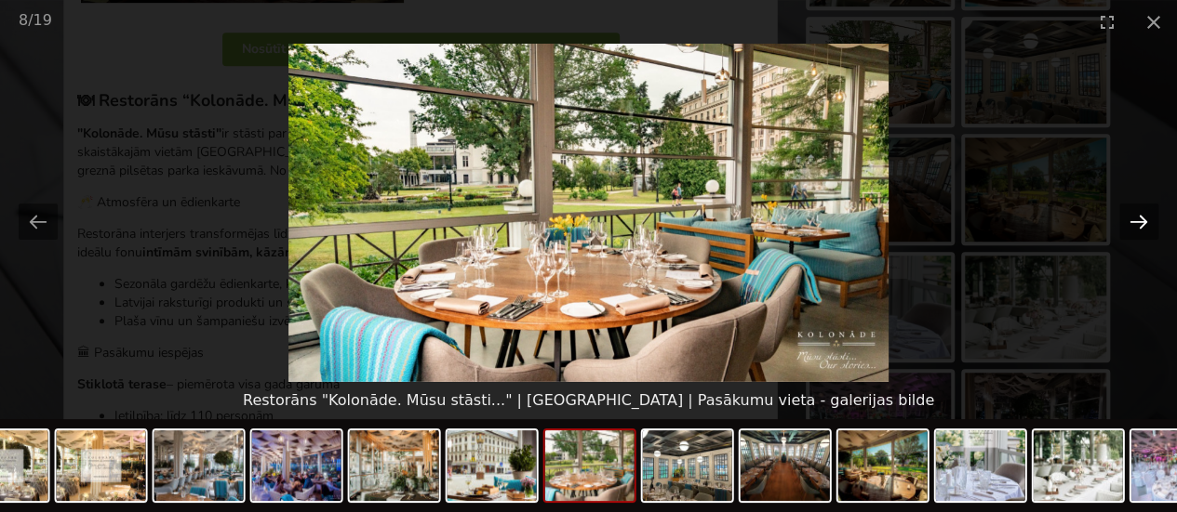
click at [1144, 215] on button "Next slide" at bounding box center [1138, 222] width 39 height 36
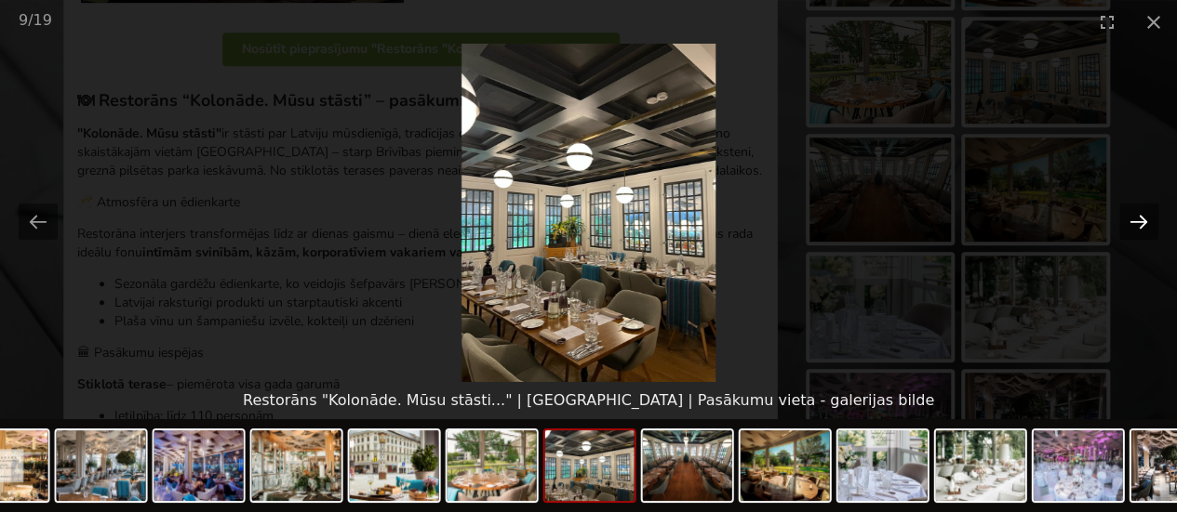
click at [1144, 215] on button "Next slide" at bounding box center [1138, 222] width 39 height 36
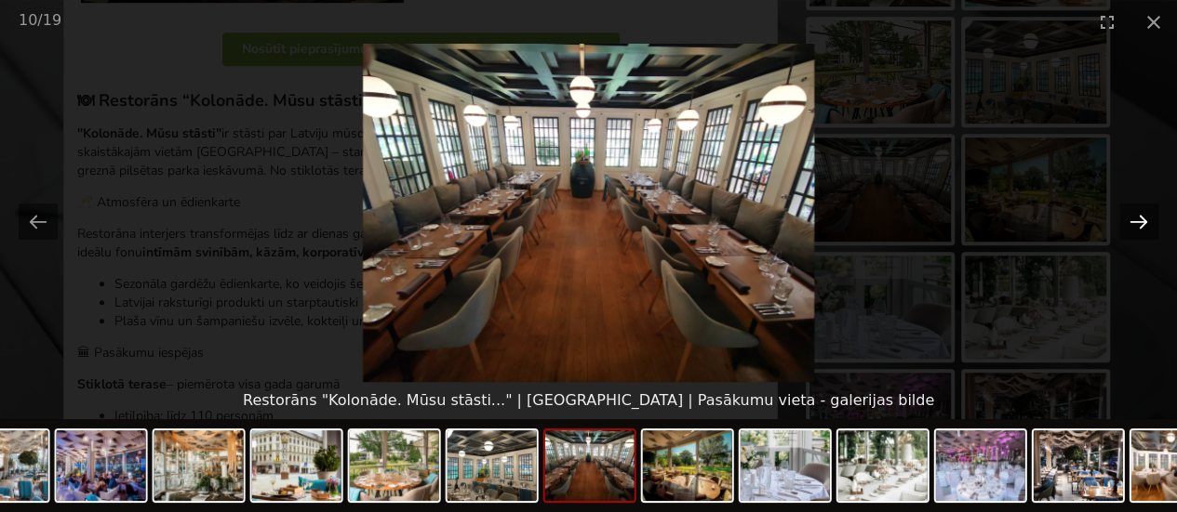
click at [1144, 215] on button "Next slide" at bounding box center [1138, 222] width 39 height 36
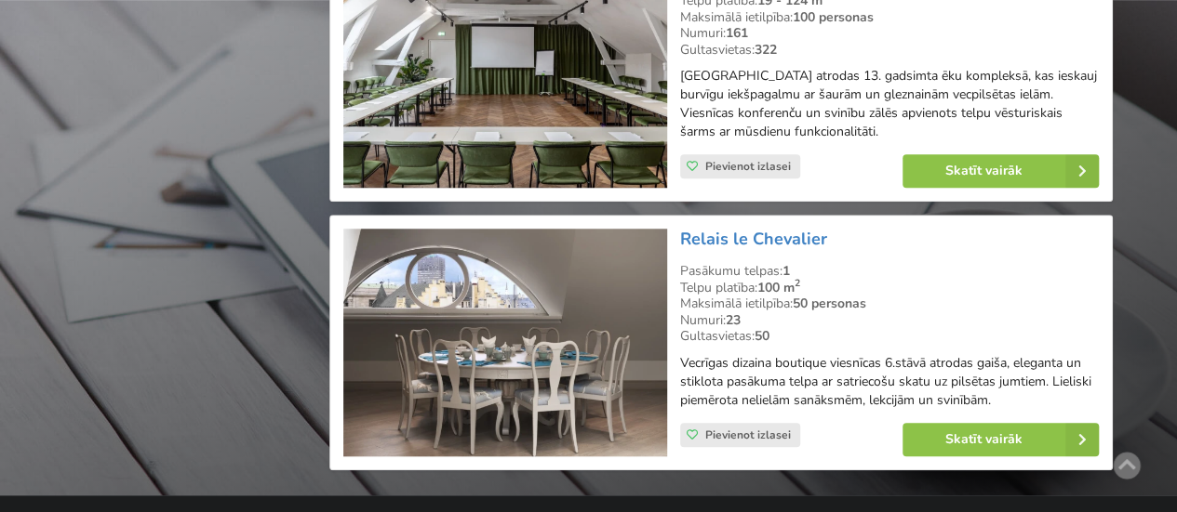
scroll to position [4416, 0]
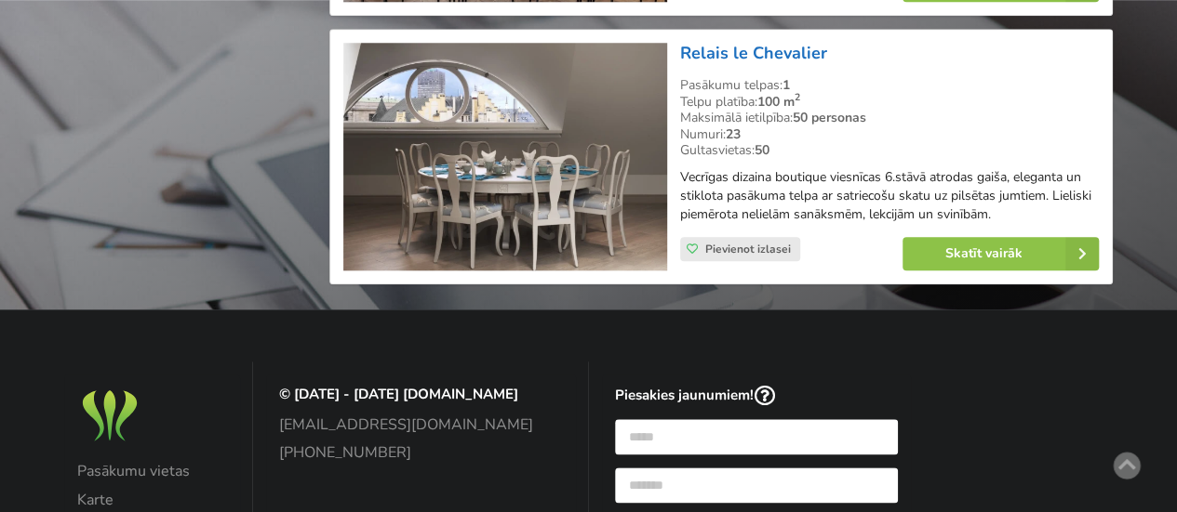
click at [707, 42] on link "Relais le Chevalier" at bounding box center [753, 53] width 147 height 22
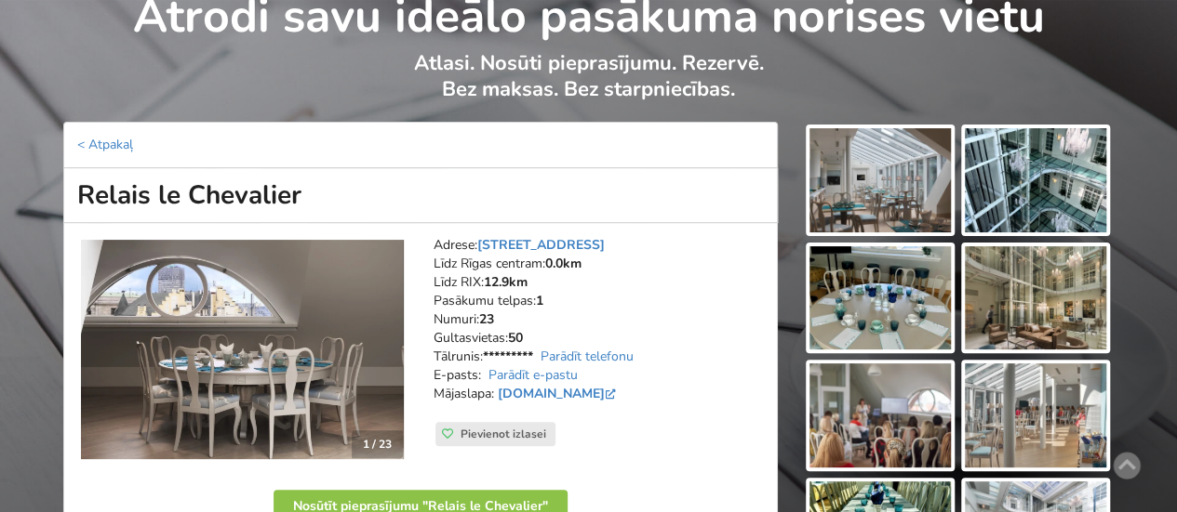
scroll to position [93, 0]
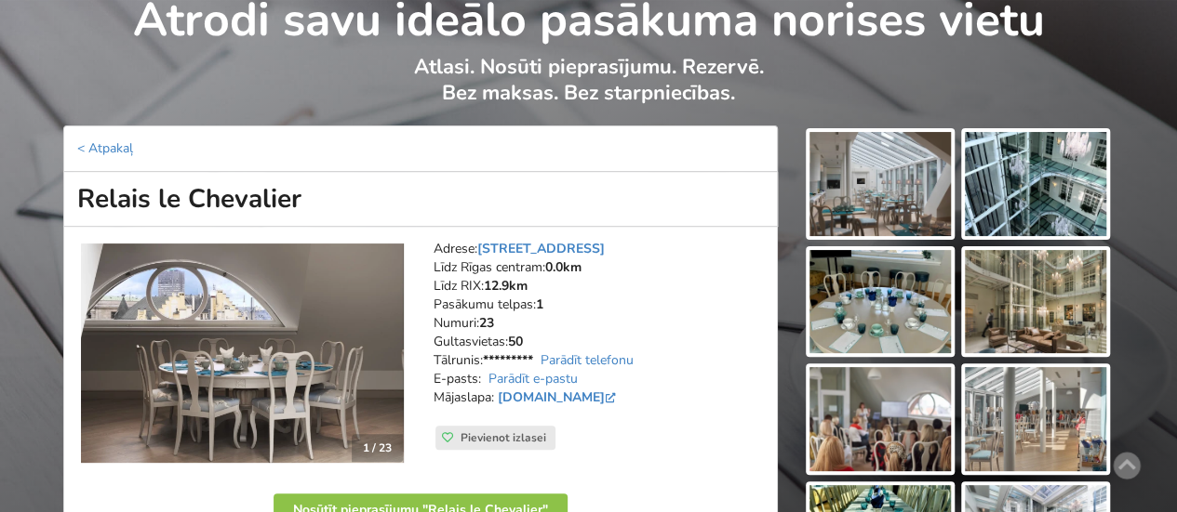
click at [930, 178] on img at bounding box center [879, 184] width 141 height 104
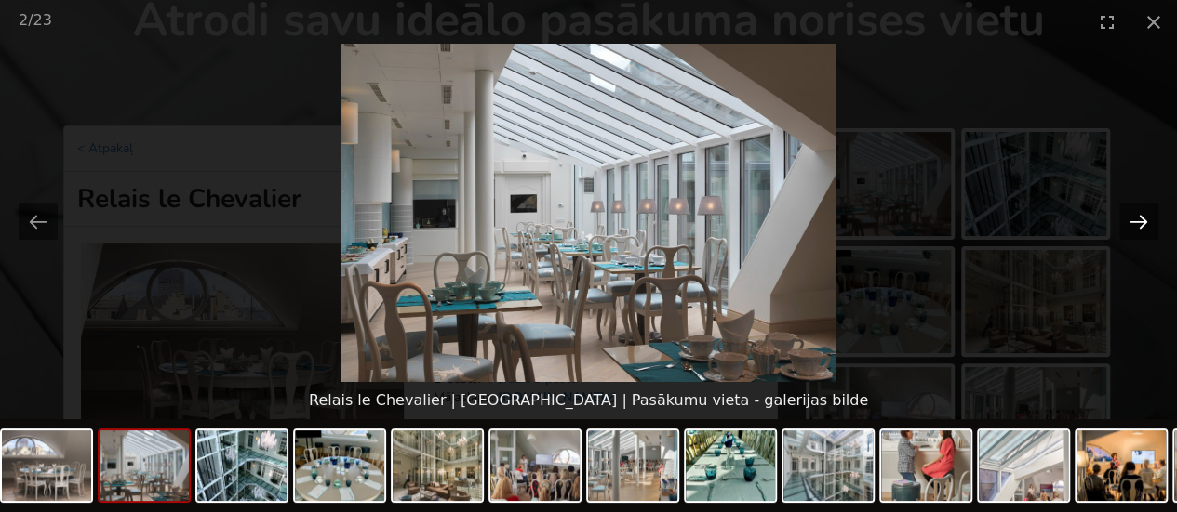
click at [1137, 218] on button "Next slide" at bounding box center [1138, 222] width 39 height 36
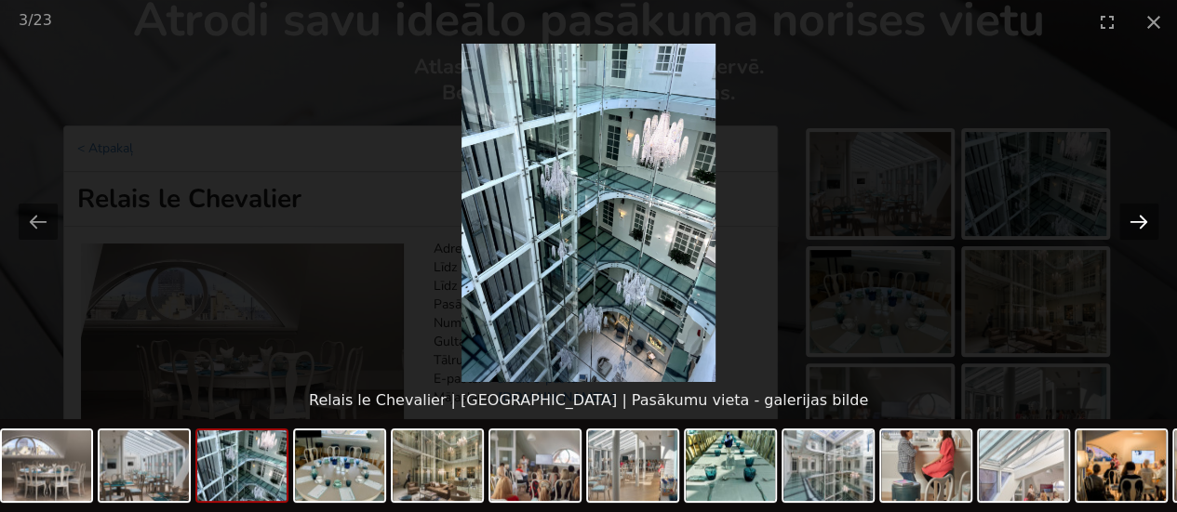
click at [1137, 219] on button "Next slide" at bounding box center [1138, 222] width 39 height 36
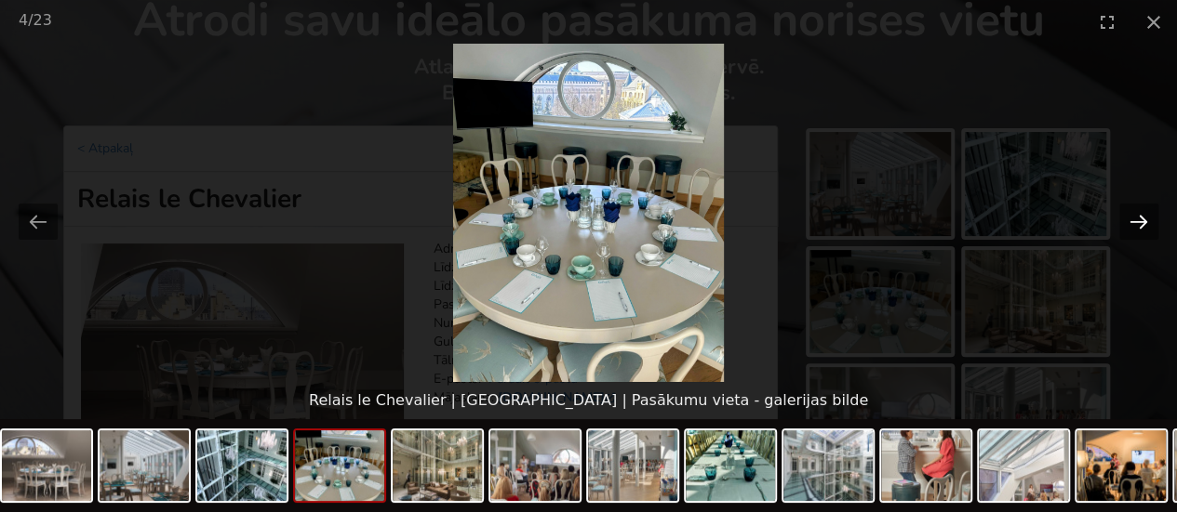
click at [1137, 219] on button "Next slide" at bounding box center [1138, 222] width 39 height 36
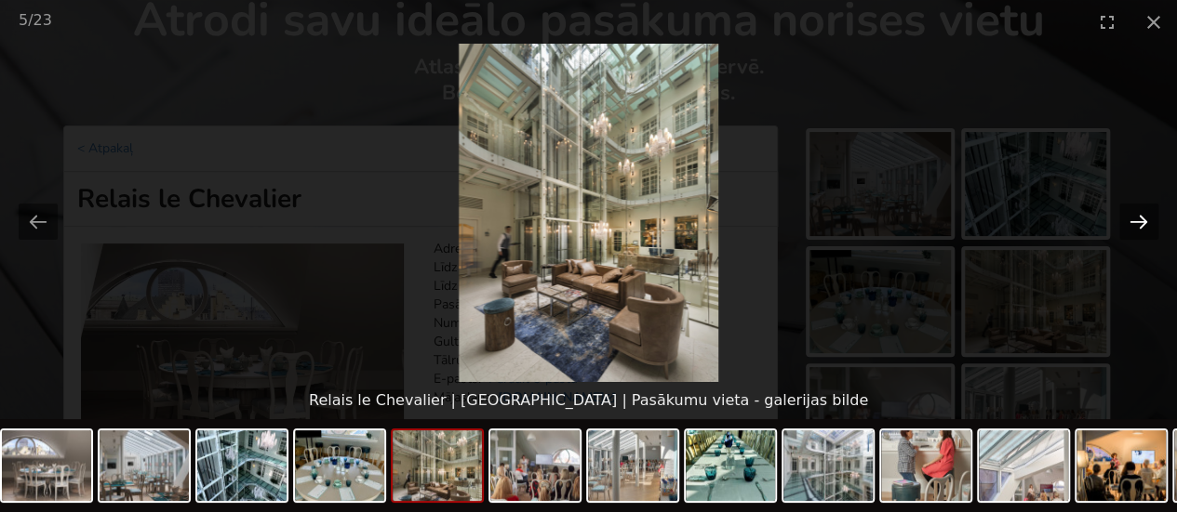
click at [1137, 219] on button "Next slide" at bounding box center [1138, 222] width 39 height 36
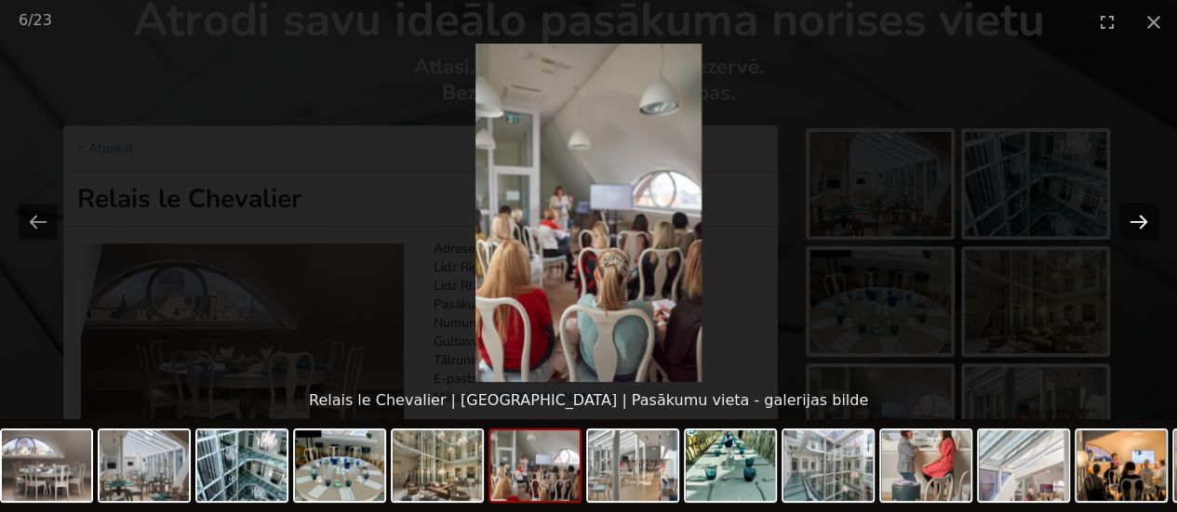
click at [1137, 219] on button "Next slide" at bounding box center [1138, 222] width 39 height 36
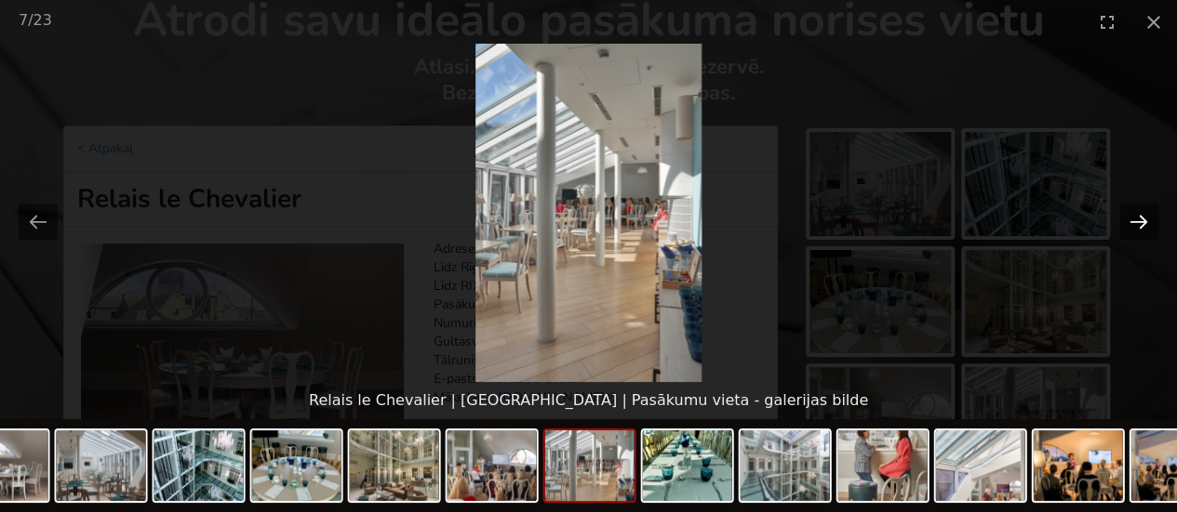
click at [1137, 219] on button "Next slide" at bounding box center [1138, 222] width 39 height 36
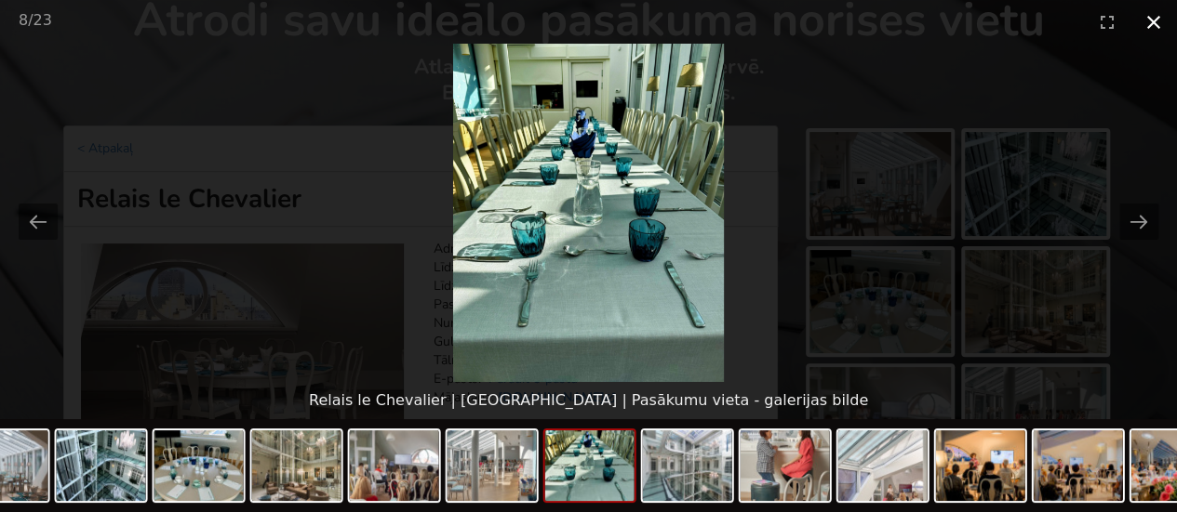
click at [1155, 32] on button "Close gallery" at bounding box center [1153, 22] width 47 height 44
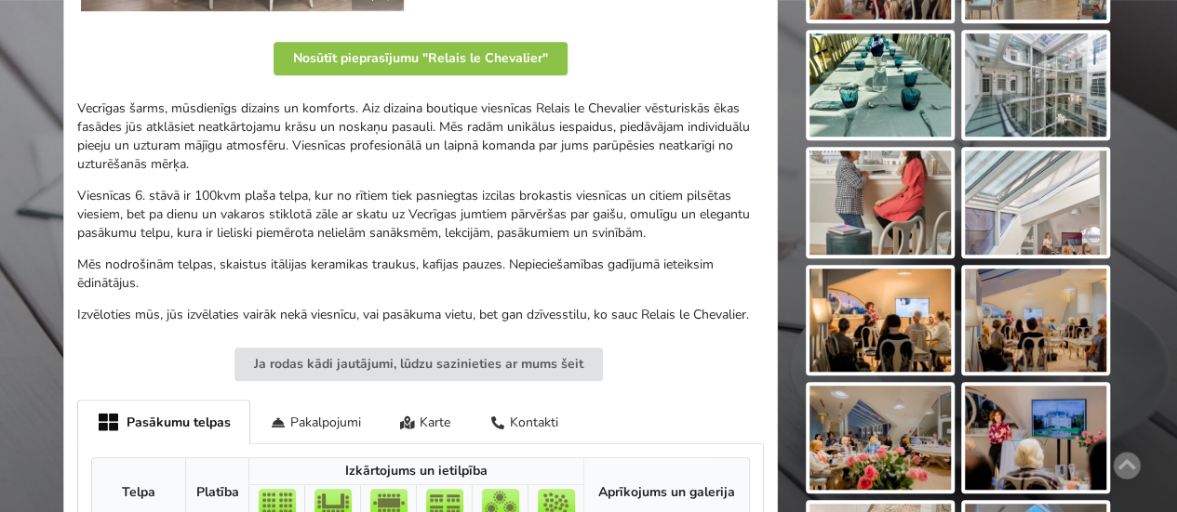
scroll to position [651, 0]
